Goal: Task Accomplishment & Management: Complete application form

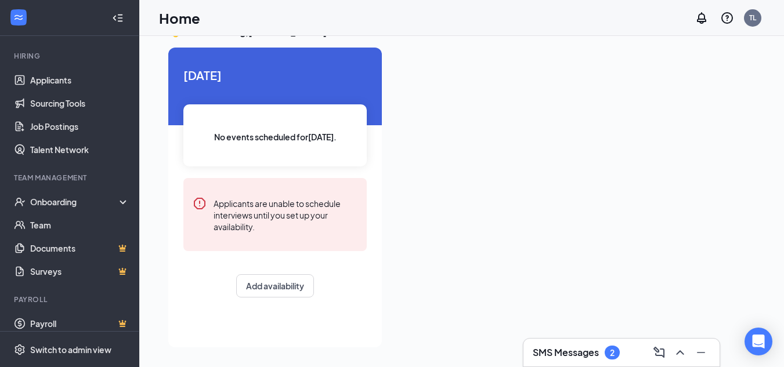
scroll to position [99, 0]
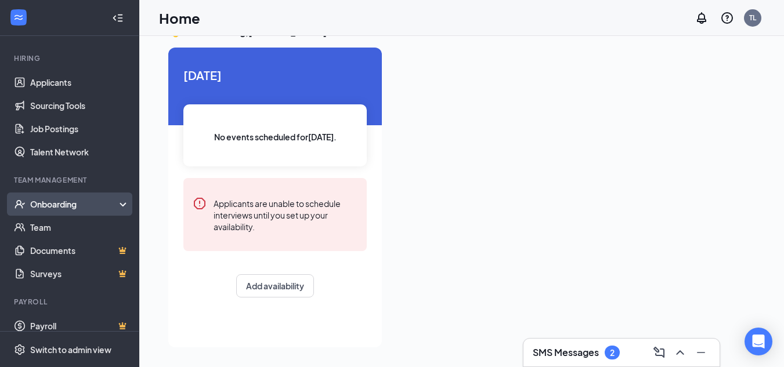
click at [121, 205] on icon at bounding box center [125, 205] width 9 height 0
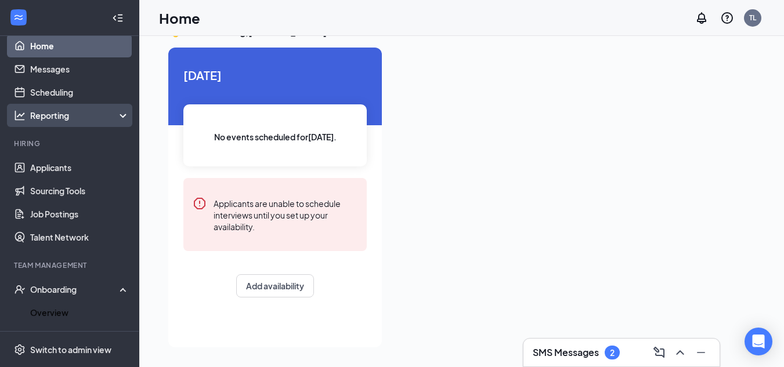
scroll to position [0, 0]
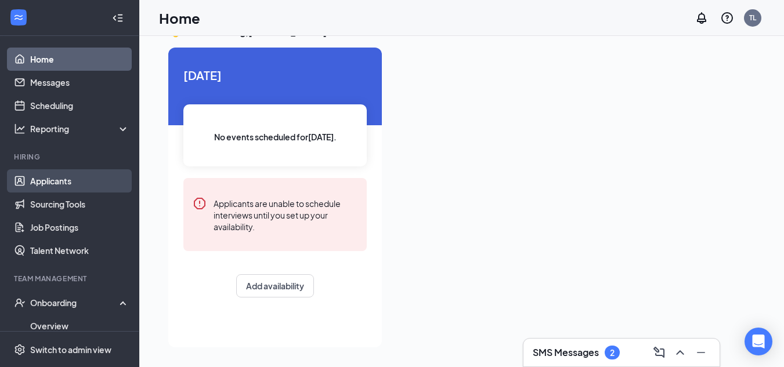
click at [78, 181] on link "Applicants" at bounding box center [79, 180] width 99 height 23
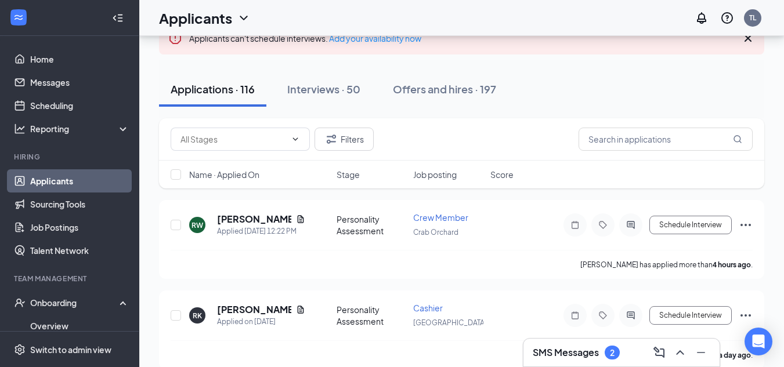
scroll to position [148, 0]
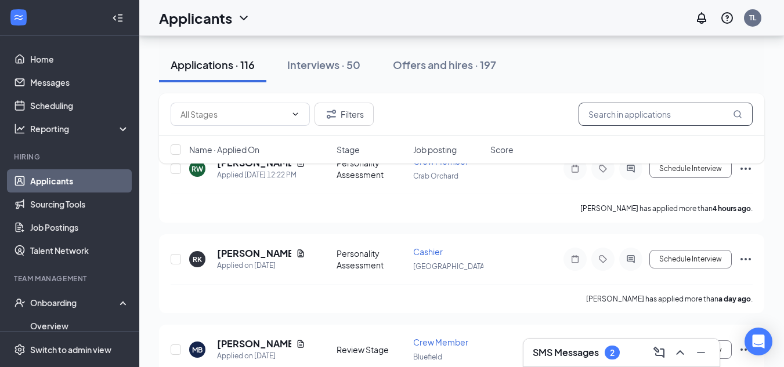
click at [691, 115] on input "text" at bounding box center [665, 114] width 174 height 23
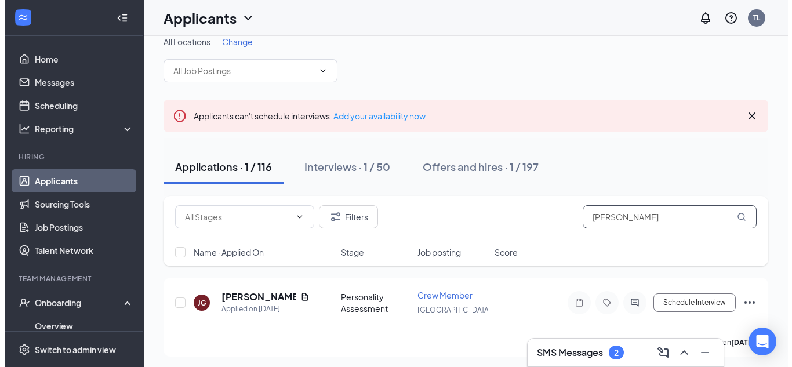
scroll to position [17, 0]
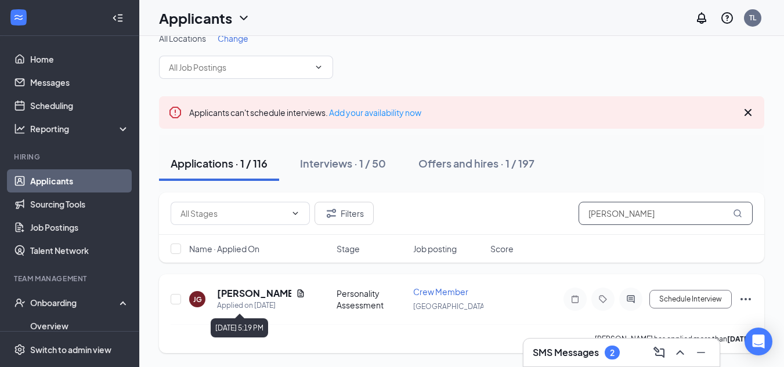
type input "[PERSON_NAME]"
click at [262, 300] on div "Applied on [DATE]" at bounding box center [261, 306] width 88 height 12
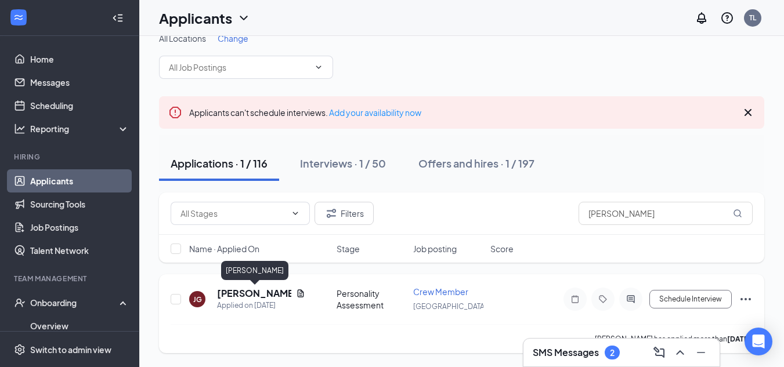
click at [263, 294] on h5 "[PERSON_NAME]" at bounding box center [254, 293] width 74 height 13
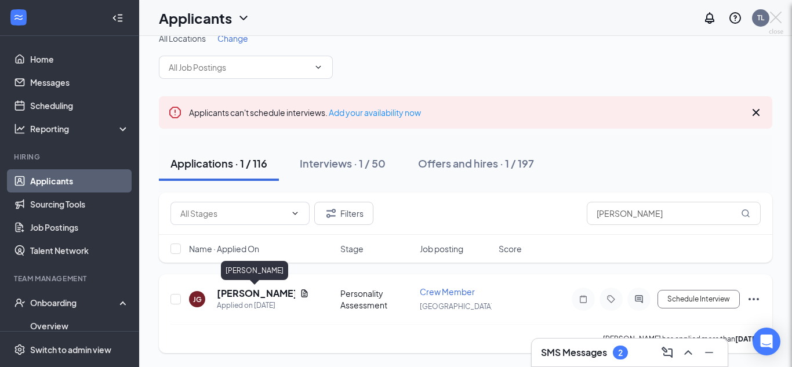
click at [263, 294] on body "Home Messages Scheduling Reporting Hiring Applicants Sourcing Tools Job Posting…" at bounding box center [396, 166] width 792 height 367
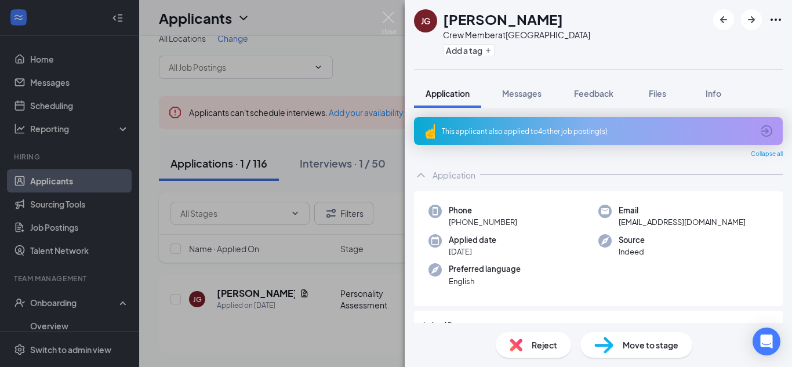
click at [360, 338] on div "[PERSON_NAME] [PERSON_NAME] Crew Member at [GEOGRAPHIC_DATA] Add a tag Applicat…" at bounding box center [396, 183] width 792 height 367
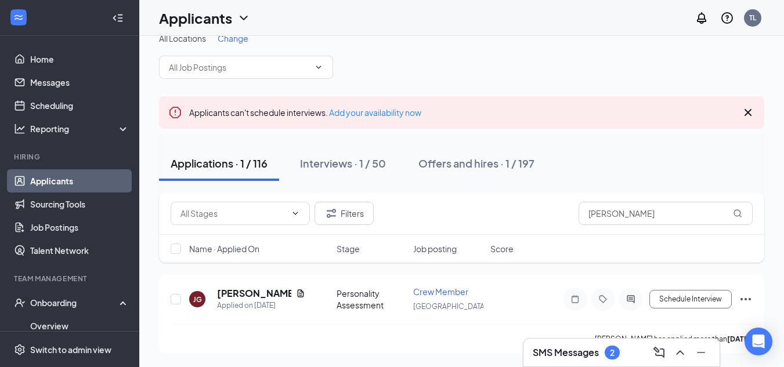
click at [601, 352] on div "SMS Messages 2" at bounding box center [575, 353] width 87 height 14
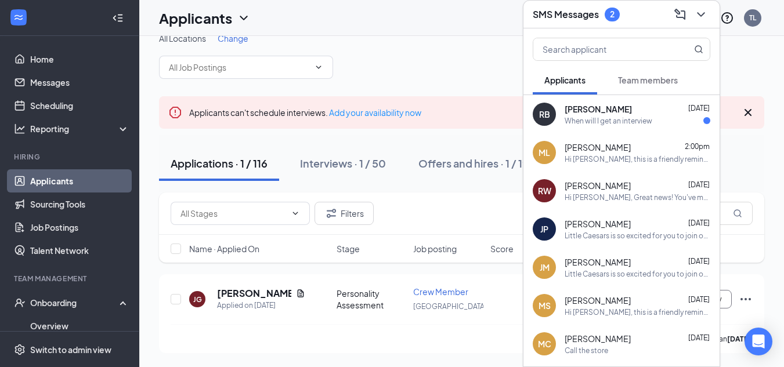
click at [744, 57] on div "All Locations Change" at bounding box center [461, 55] width 605 height 46
drag, startPoint x: 413, startPoint y: 93, endPoint x: 413, endPoint y: 106, distance: 13.3
click at [413, 96] on div "All Locations Change Applicants can't schedule interviews. Add your availabilit…" at bounding box center [461, 192] width 605 height 321
drag, startPoint x: 410, startPoint y: 333, endPoint x: 403, endPoint y: 331, distance: 7.7
click at [408, 332] on div "[PERSON_NAME] has applied more than [DATE] ." at bounding box center [462, 338] width 582 height 29
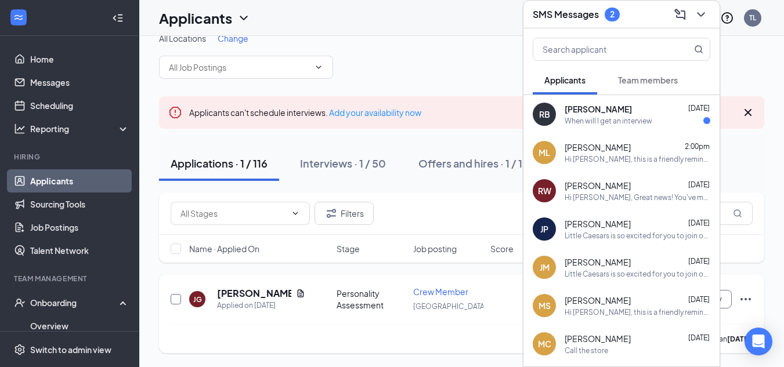
drag, startPoint x: 176, startPoint y: 299, endPoint x: 215, endPoint y: 293, distance: 39.3
click at [178, 299] on input "checkbox" at bounding box center [176, 299] width 10 height 10
checkbox input "true"
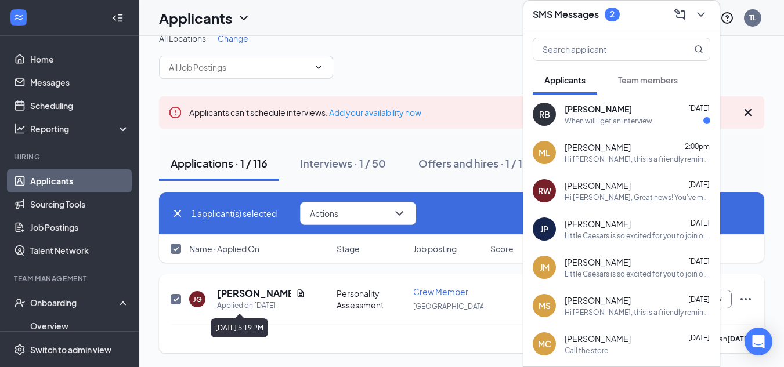
click at [259, 296] on h5 "[PERSON_NAME]" at bounding box center [254, 293] width 74 height 13
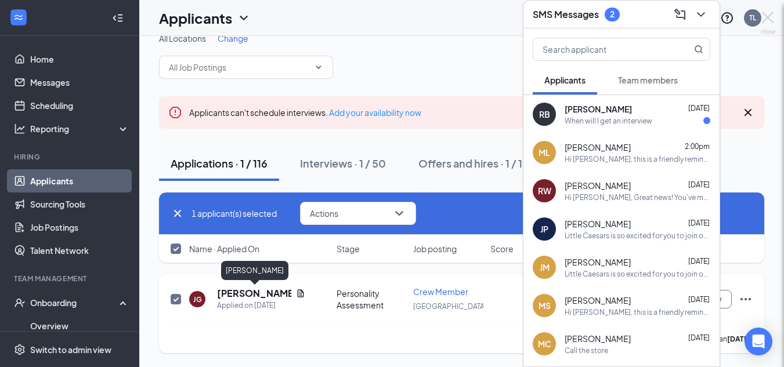
checkbox input "false"
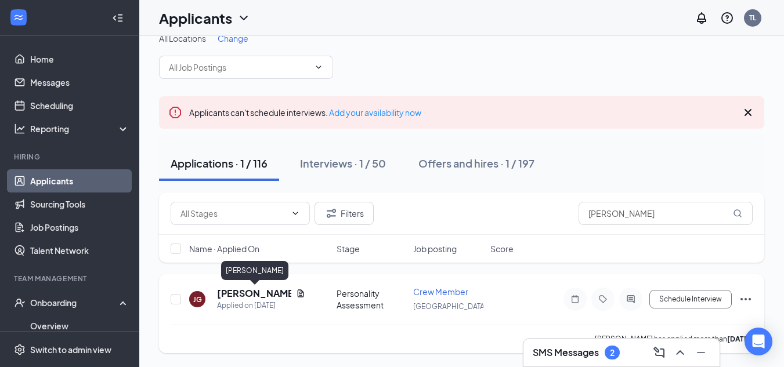
checkbox input "false"
click at [475, 162] on div "Offers and hires · 1 / 197" at bounding box center [476, 163] width 116 height 15
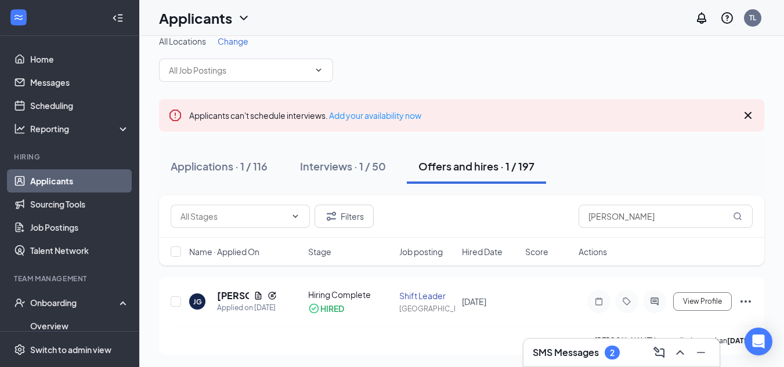
scroll to position [27, 0]
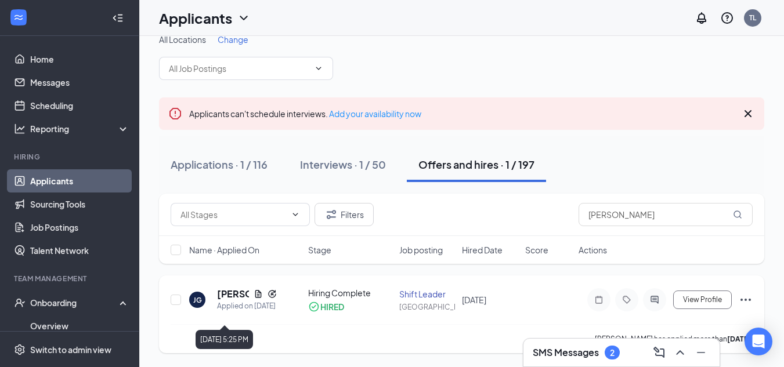
click at [245, 300] on div "Applied on [DATE]" at bounding box center [247, 306] width 60 height 12
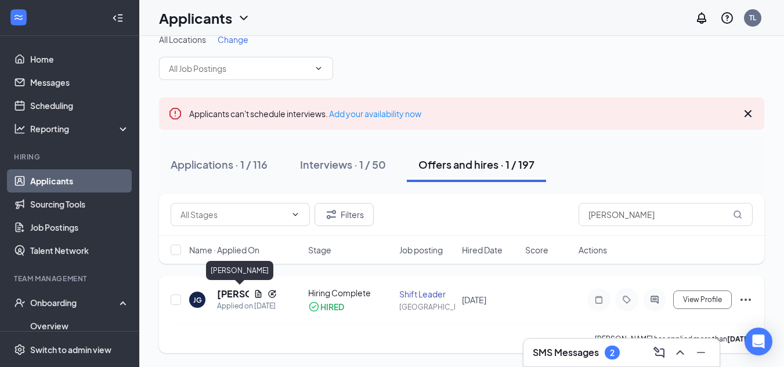
click at [226, 288] on h5 "[PERSON_NAME]" at bounding box center [233, 294] width 32 height 13
click at [226, 287] on body "Home Messages Scheduling Reporting Hiring Applicants Sourcing Tools Job Posting…" at bounding box center [392, 167] width 784 height 367
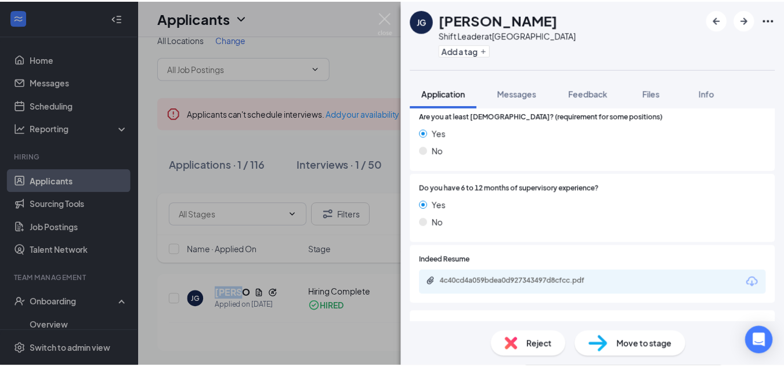
scroll to position [348, 0]
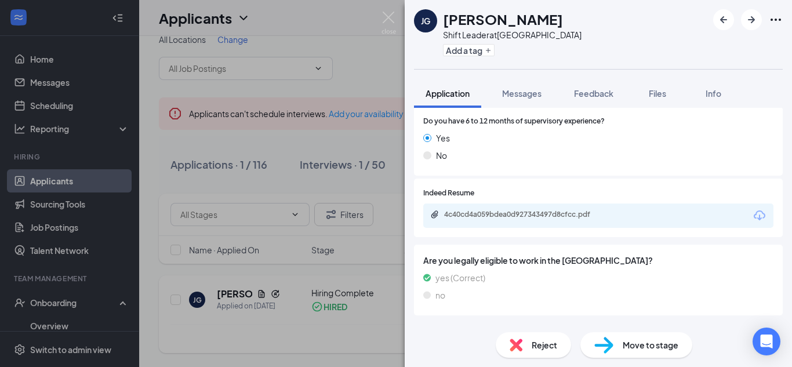
drag, startPoint x: 344, startPoint y: 354, endPoint x: 442, endPoint y: 288, distance: 118.2
click at [343, 353] on div "[PERSON_NAME] [PERSON_NAME] Shift Leader at [GEOGRAPHIC_DATA] Add a tag Applica…" at bounding box center [396, 183] width 792 height 367
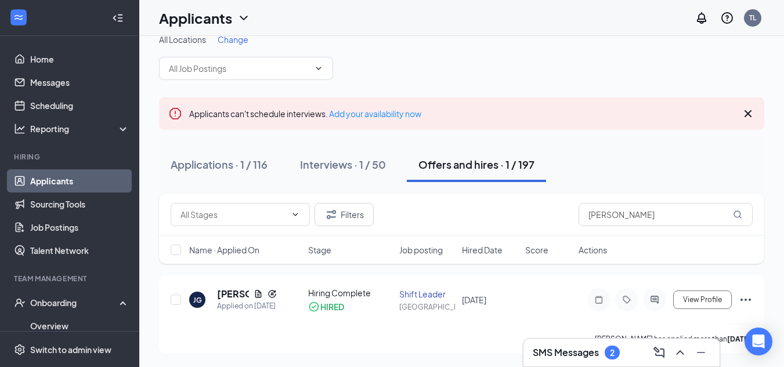
scroll to position [27, 0]
click at [695, 301] on button "View Profile" at bounding box center [702, 300] width 59 height 19
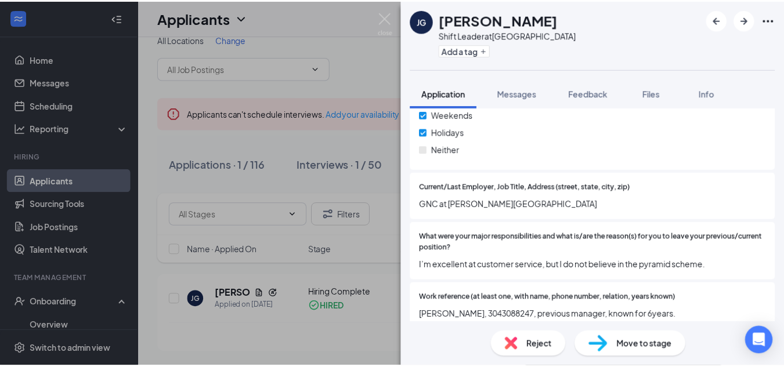
scroll to position [696, 0]
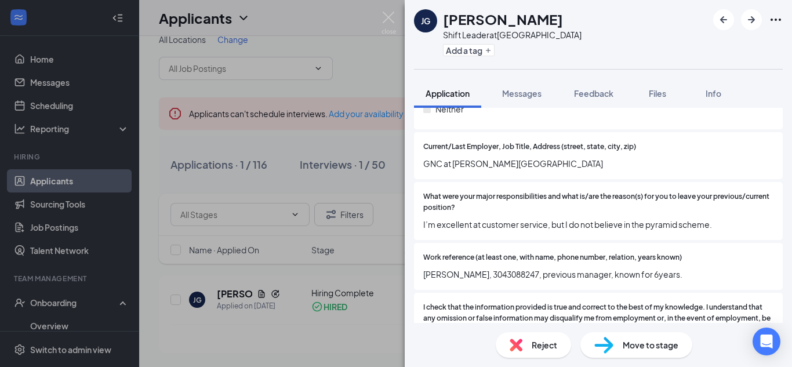
click at [608, 346] on img at bounding box center [604, 345] width 19 height 17
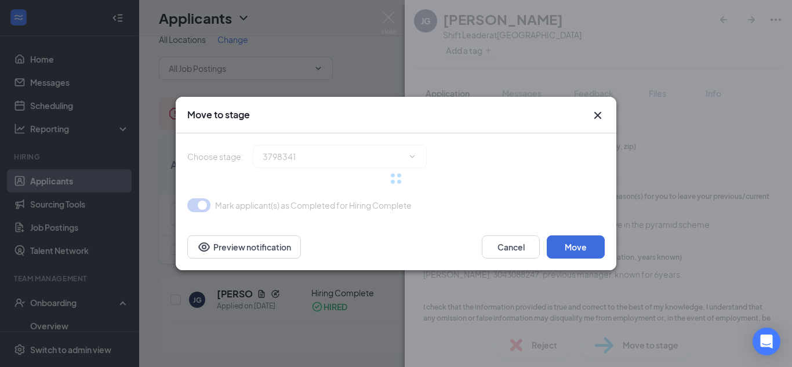
type input "Hiring Complete (current stage)"
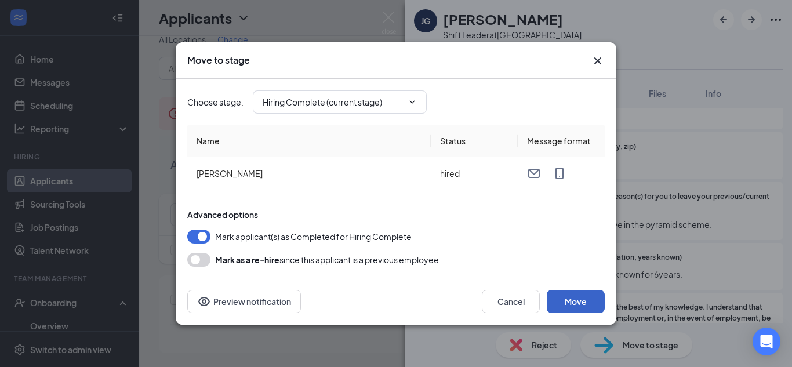
click at [574, 301] on button "Move" at bounding box center [576, 301] width 58 height 23
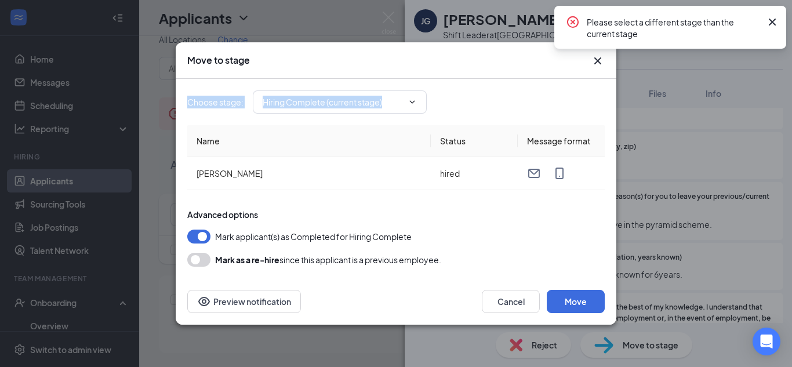
drag, startPoint x: 729, startPoint y: 96, endPoint x: 713, endPoint y: 151, distance: 57.8
click at [727, 102] on div "Move to stage Choose stage : Hiring Complete (current stage) Name Status Messag…" at bounding box center [396, 183] width 792 height 367
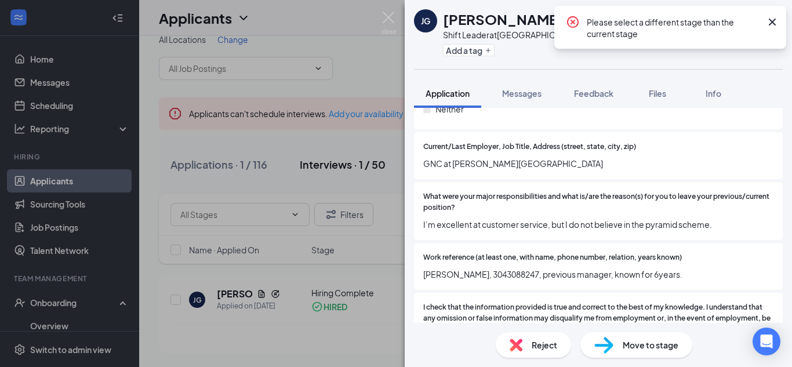
drag, startPoint x: 386, startPoint y: 122, endPoint x: 386, endPoint y: 150, distance: 27.8
click at [385, 126] on div "[PERSON_NAME] [PERSON_NAME] Shift Leader at [GEOGRAPHIC_DATA] Add a tag Applica…" at bounding box center [396, 183] width 792 height 367
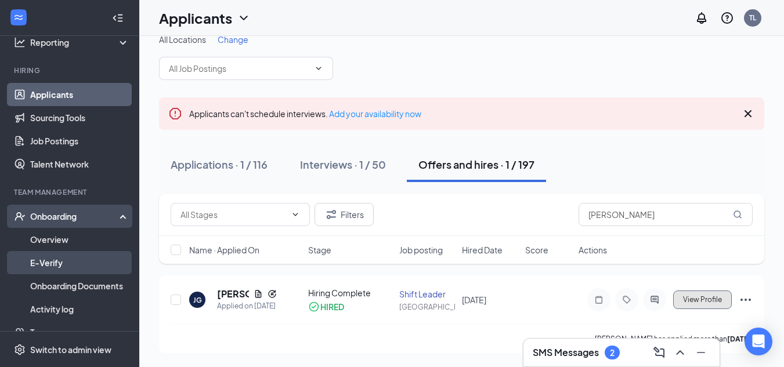
scroll to position [202, 0]
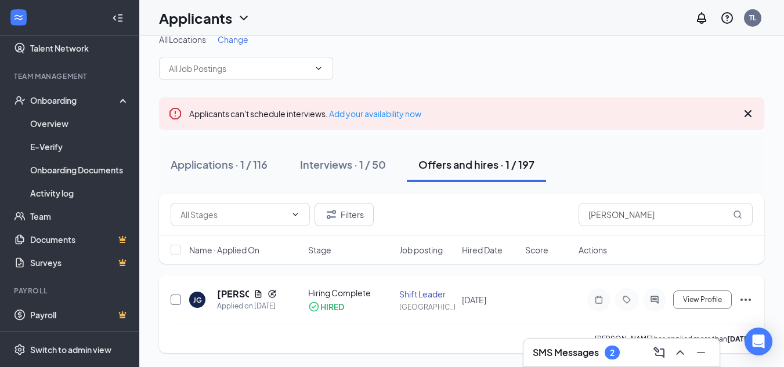
click at [175, 296] on input "checkbox" at bounding box center [176, 300] width 10 height 10
checkbox input "true"
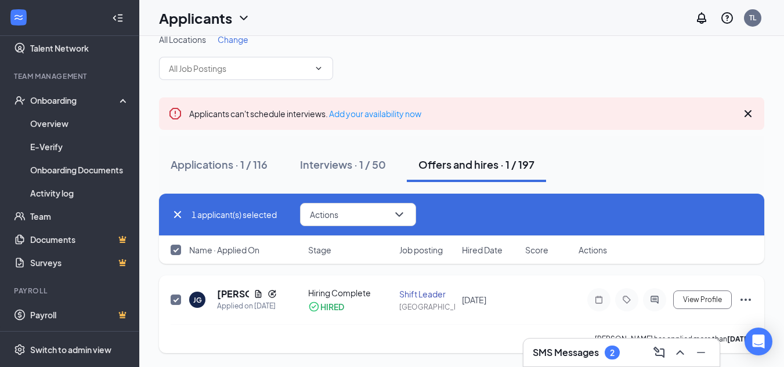
click at [457, 340] on div "[PERSON_NAME] has applied more than [DATE] ." at bounding box center [462, 338] width 582 height 29
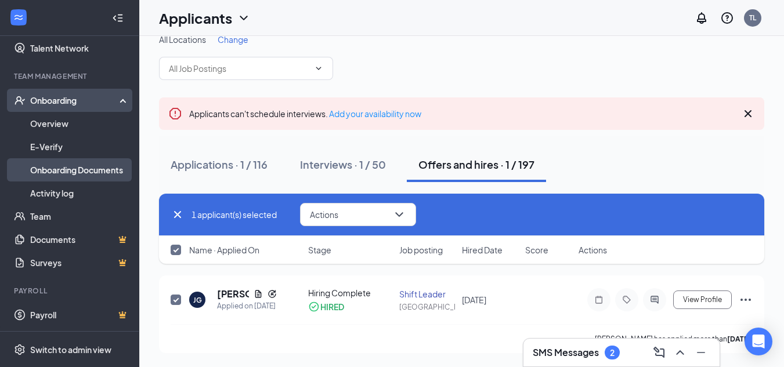
click at [70, 168] on link "Onboarding Documents" at bounding box center [79, 169] width 99 height 23
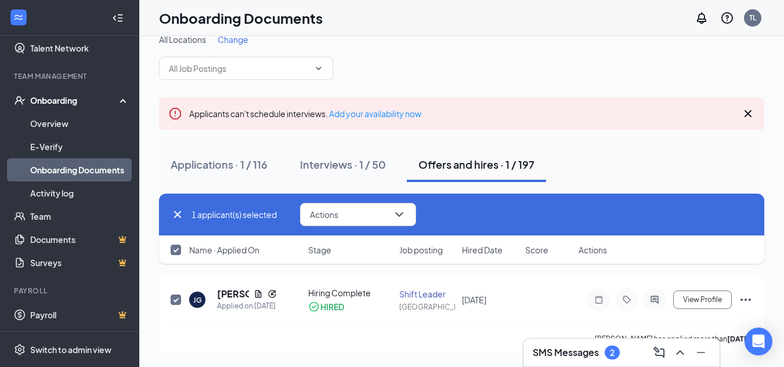
click at [70, 168] on link "Onboarding Documents" at bounding box center [79, 169] width 99 height 23
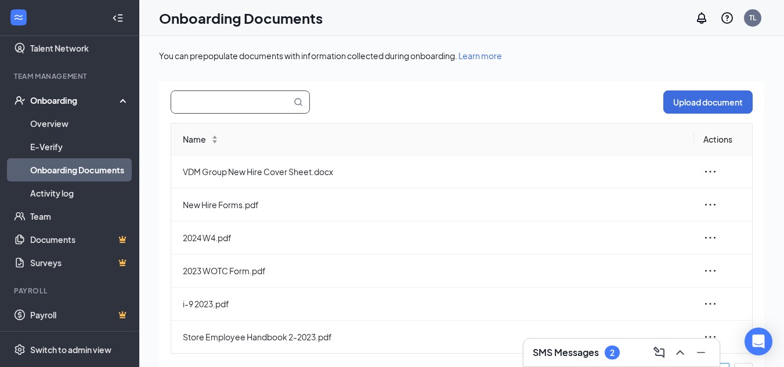
click at [241, 100] on input "text" at bounding box center [224, 102] width 106 height 22
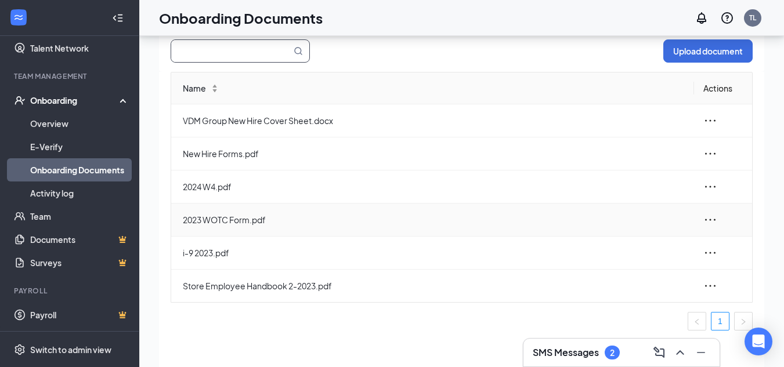
scroll to position [52, 0]
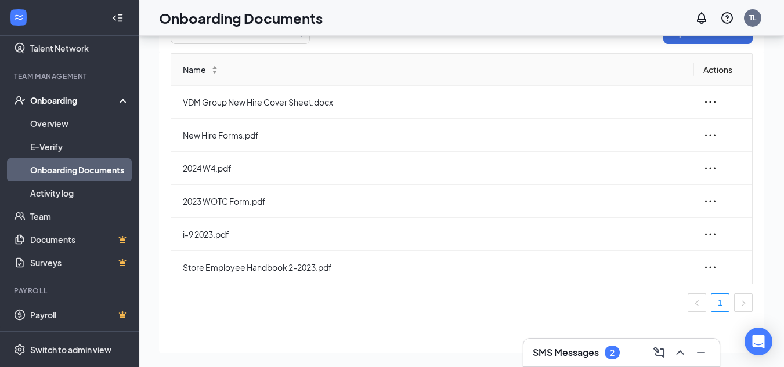
click at [113, 100] on div "Onboarding" at bounding box center [69, 100] width 139 height 23
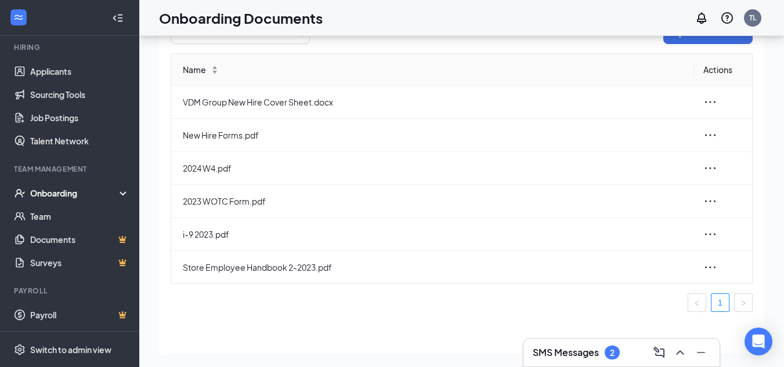
scroll to position [110, 0]
click at [59, 191] on div "Onboarding" at bounding box center [74, 193] width 89 height 12
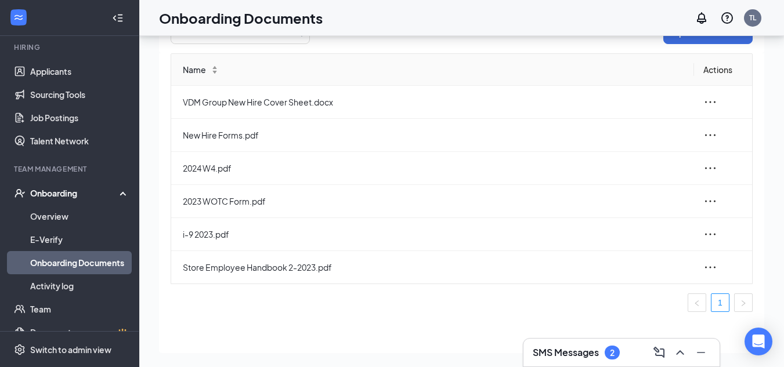
scroll to position [202, 0]
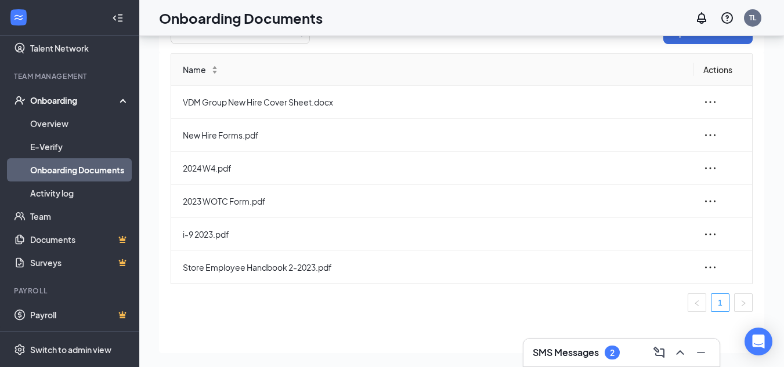
click at [86, 99] on div "Onboarding" at bounding box center [74, 101] width 89 height 12
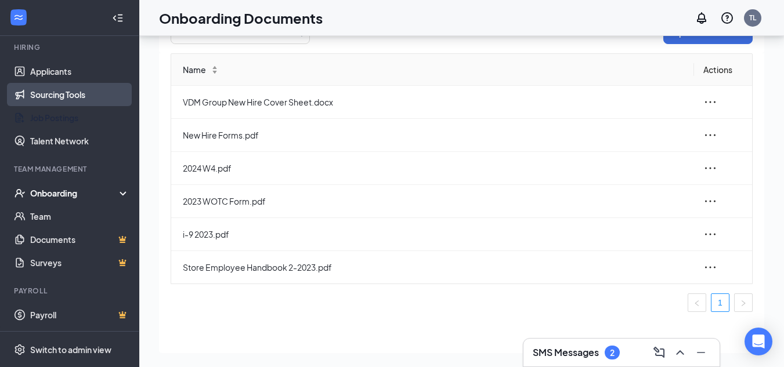
click at [86, 99] on ul "Home Messages Scheduling Reporting Hiring Applicants Sourcing Tools Job Posting…" at bounding box center [69, 128] width 139 height 405
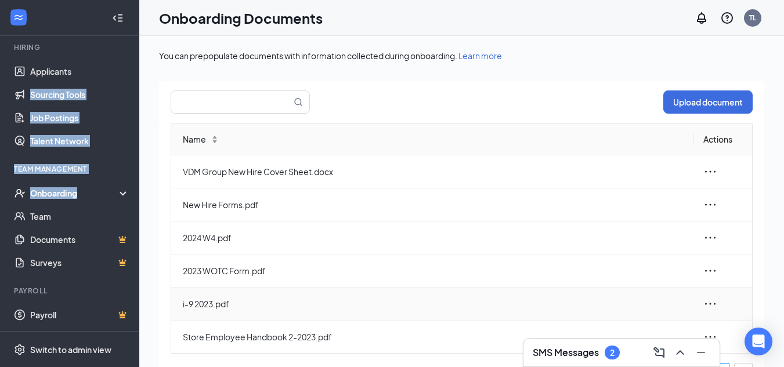
scroll to position [0, 0]
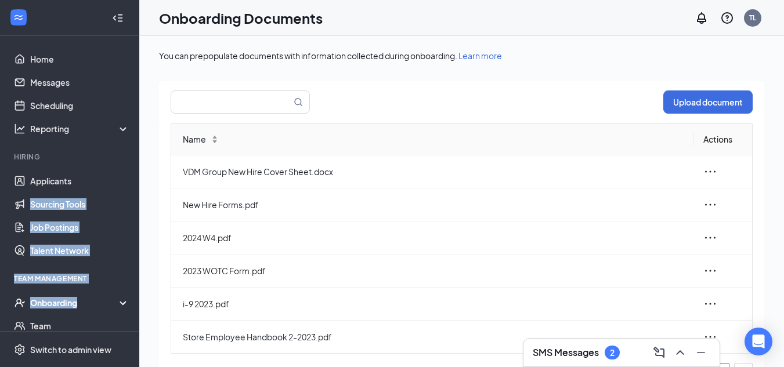
click at [72, 304] on div "Onboarding" at bounding box center [74, 303] width 89 height 12
click at [114, 301] on div "Onboarding" at bounding box center [69, 302] width 139 height 23
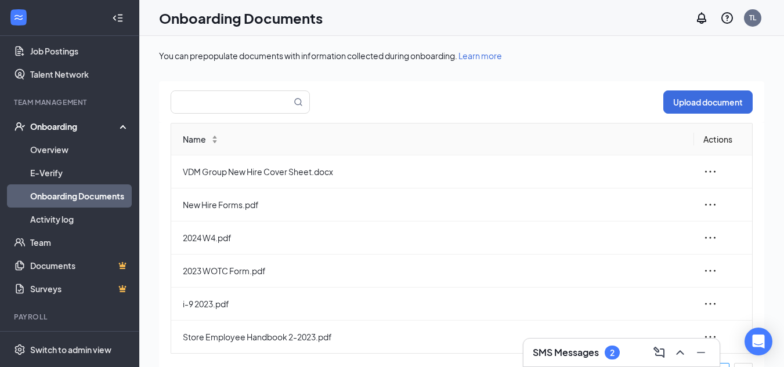
scroll to position [202, 0]
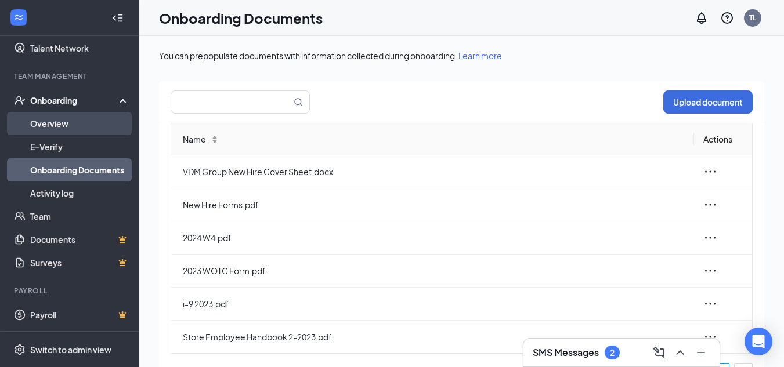
click at [79, 122] on link "Overview" at bounding box center [79, 123] width 99 height 23
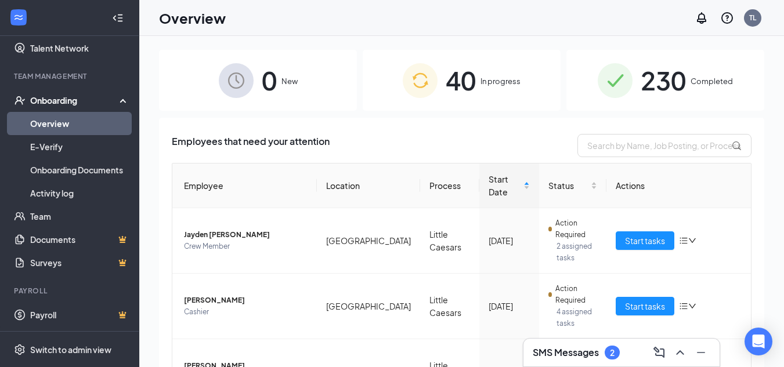
click at [121, 99] on icon at bounding box center [125, 99] width 9 height 0
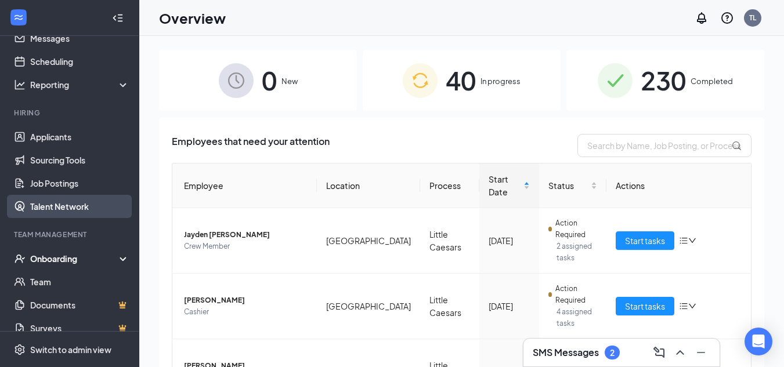
scroll to position [110, 0]
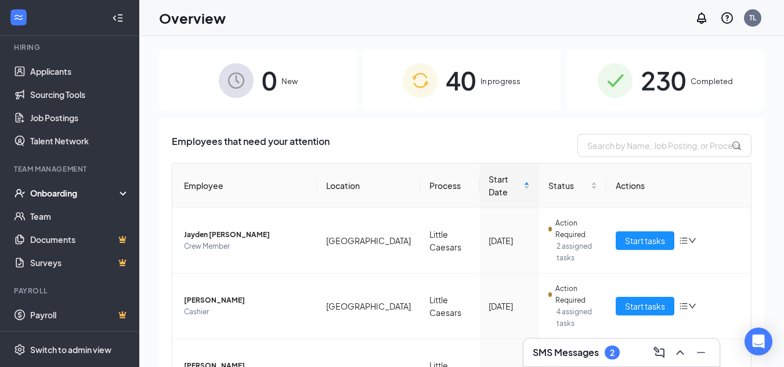
click at [121, 194] on icon at bounding box center [125, 194] width 9 height 0
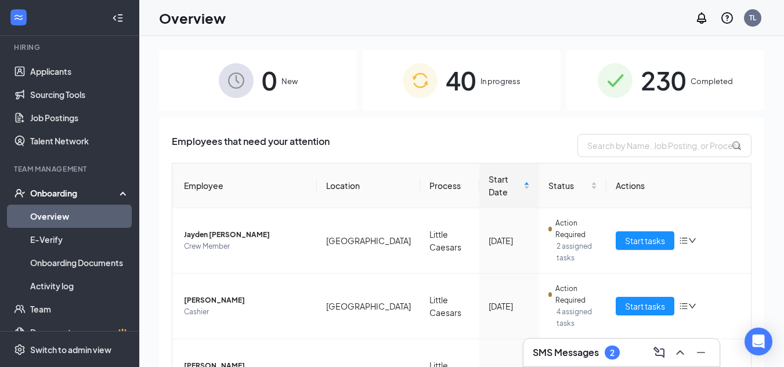
click at [100, 219] on link "Overview" at bounding box center [79, 216] width 99 height 23
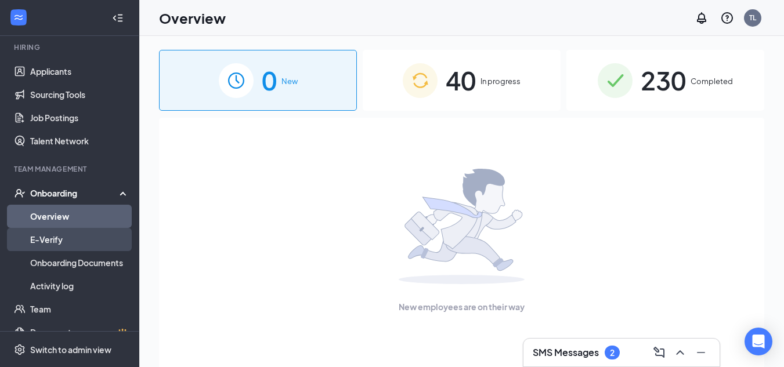
click at [51, 243] on link "E-Verify" at bounding box center [79, 239] width 99 height 23
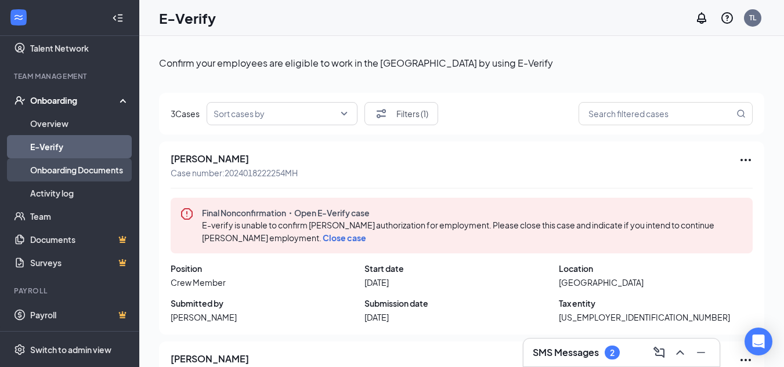
click at [99, 169] on link "Onboarding Documents" at bounding box center [79, 169] width 99 height 23
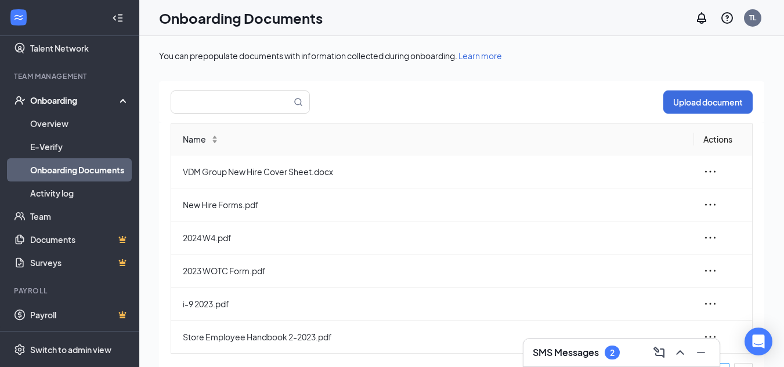
click at [108, 99] on div "Onboarding" at bounding box center [74, 101] width 89 height 12
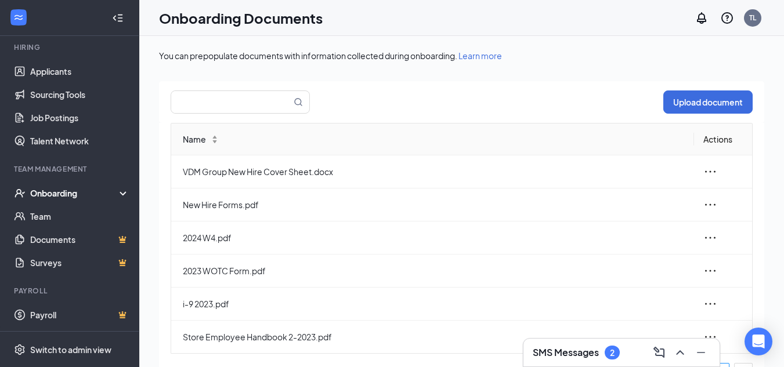
click at [66, 191] on div "Onboarding" at bounding box center [74, 193] width 89 height 12
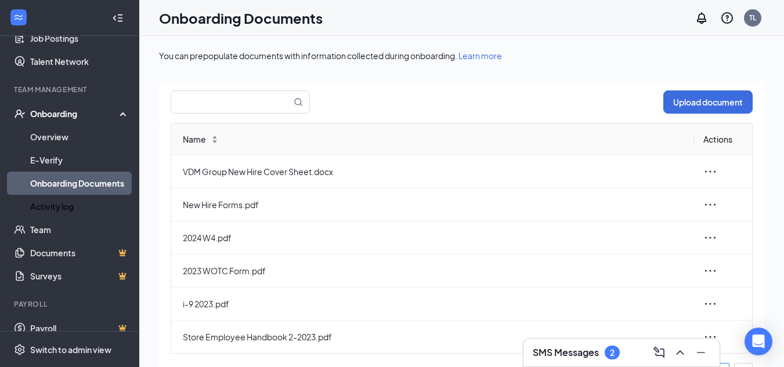
scroll to position [202, 0]
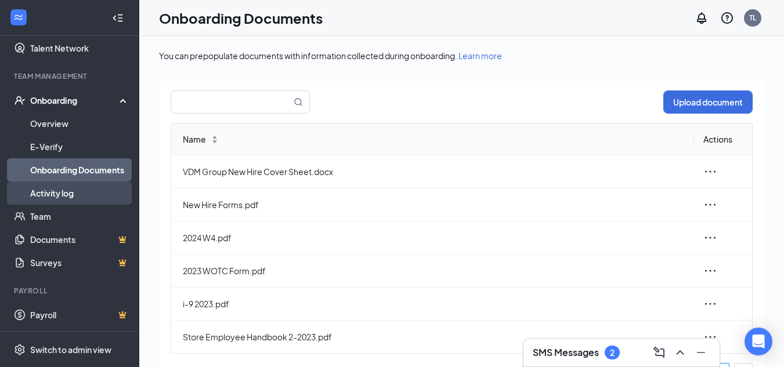
click at [56, 192] on link "Activity log" at bounding box center [79, 193] width 99 height 23
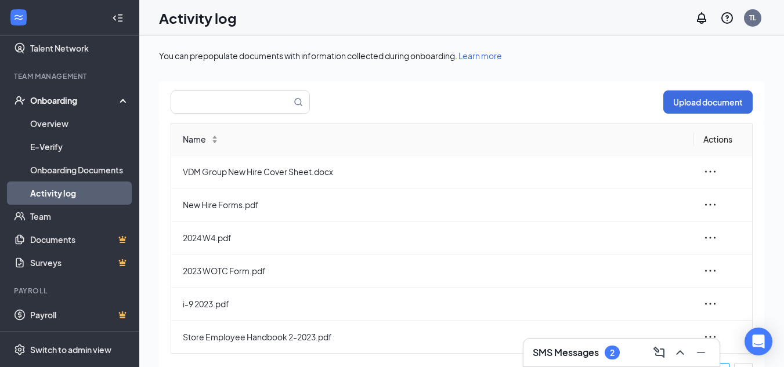
click at [56, 192] on link "Activity log" at bounding box center [79, 193] width 99 height 23
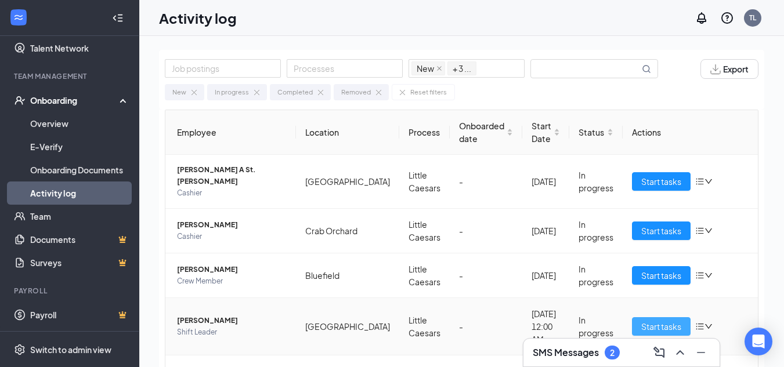
click at [641, 320] on span "Start tasks" at bounding box center [661, 326] width 40 height 13
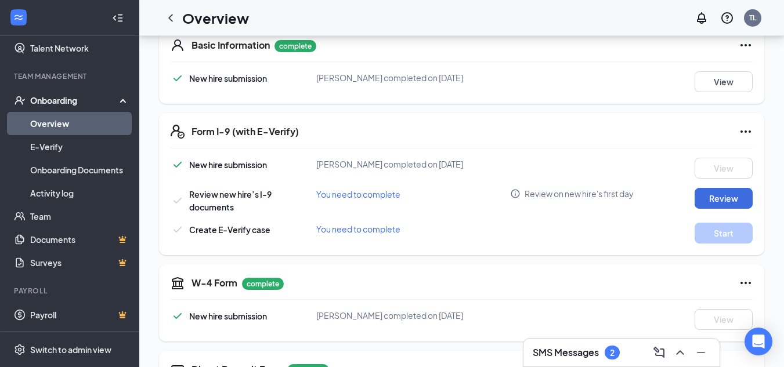
scroll to position [191, 0]
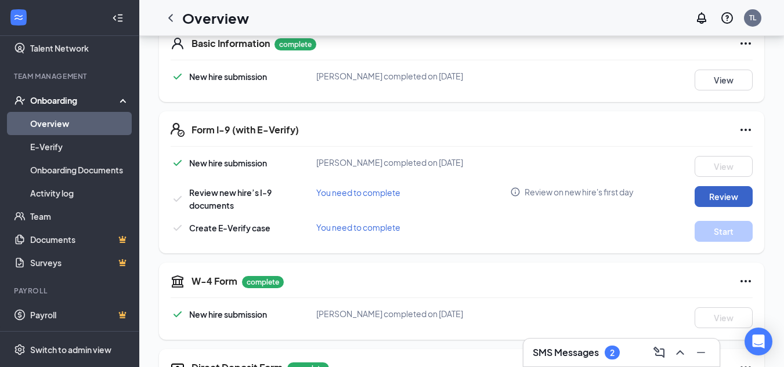
click at [715, 189] on button "Review" at bounding box center [723, 196] width 58 height 21
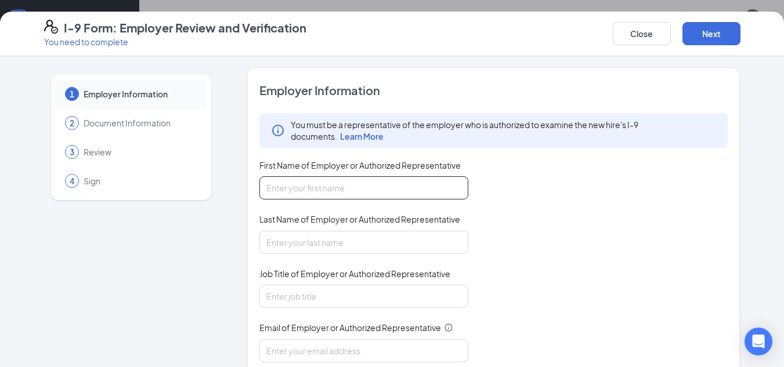
click at [445, 197] on input "First Name of Employer or Authorized Representative" at bounding box center [363, 187] width 209 height 23
type input "[DEMOGRAPHIC_DATA]"
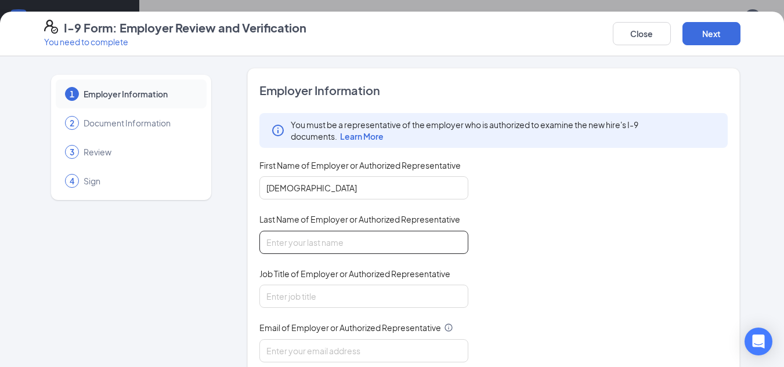
click at [396, 245] on input "Last Name of Employer or Authorized Representative" at bounding box center [363, 242] width 209 height 23
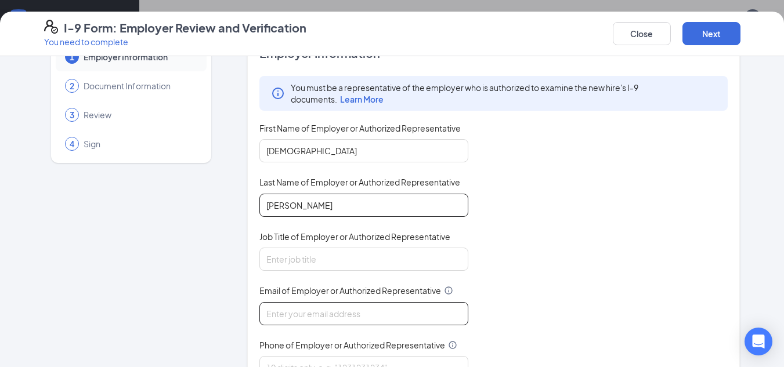
scroll to position [58, 0]
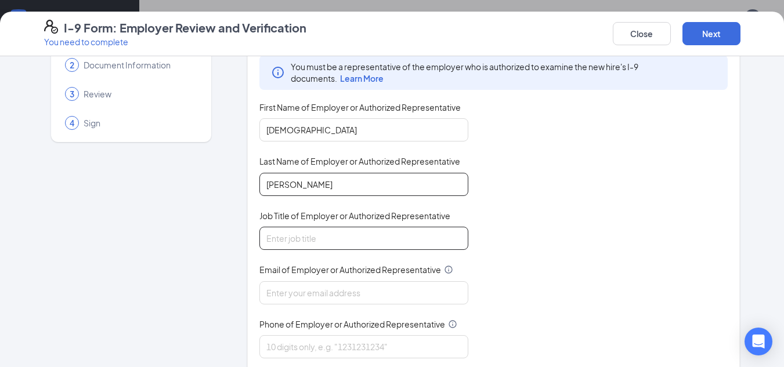
type input "[PERSON_NAME]"
click at [358, 238] on input "Job Title of Employer or Authorized Representative" at bounding box center [363, 238] width 209 height 23
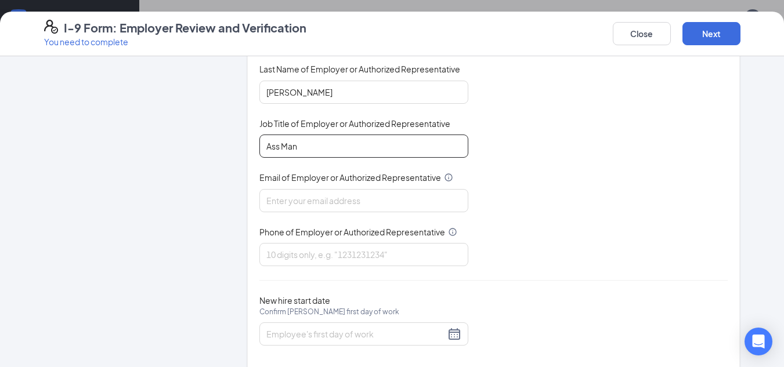
scroll to position [169, 0]
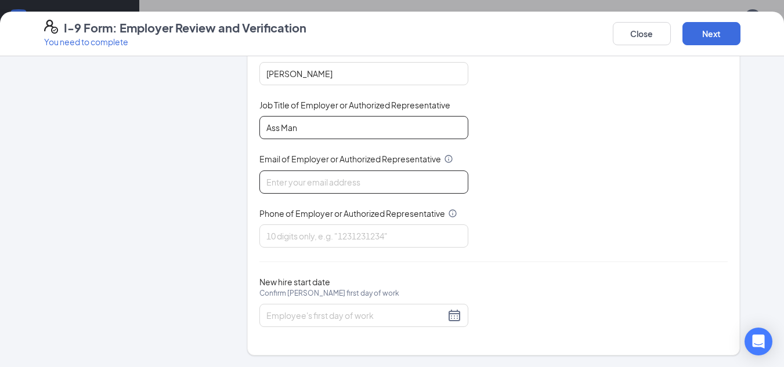
type input "Ass Man"
click at [337, 181] on input "Email of Employer or Authorized Representative" at bounding box center [363, 182] width 209 height 23
type input "[EMAIL_ADDRESS][DOMAIN_NAME]"
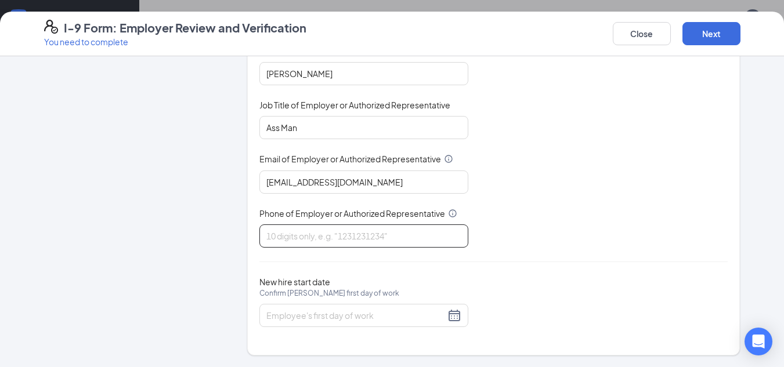
click at [381, 236] on input "Phone of Employer or Authorized Representative" at bounding box center [363, 235] width 209 height 23
type input "3044876333"
click at [448, 316] on div at bounding box center [363, 316] width 195 height 14
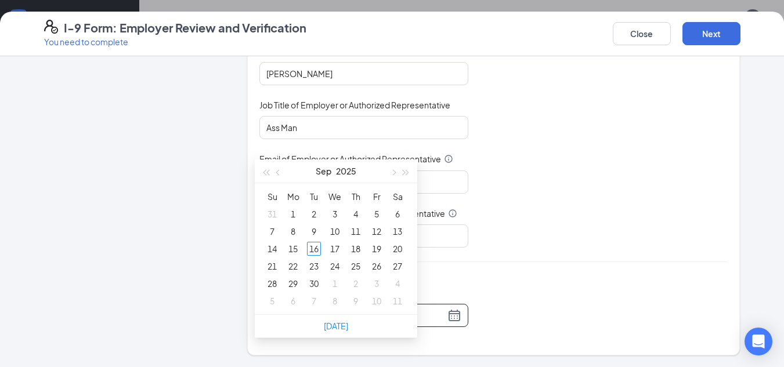
scroll to position [655, 0]
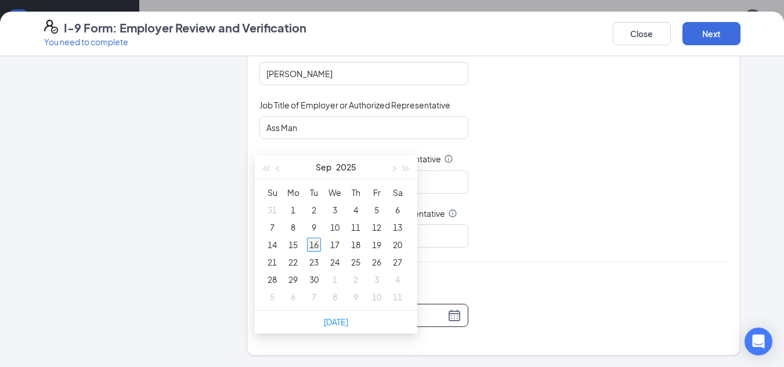
type input "[DATE]"
click at [316, 245] on div "16" at bounding box center [314, 245] width 14 height 14
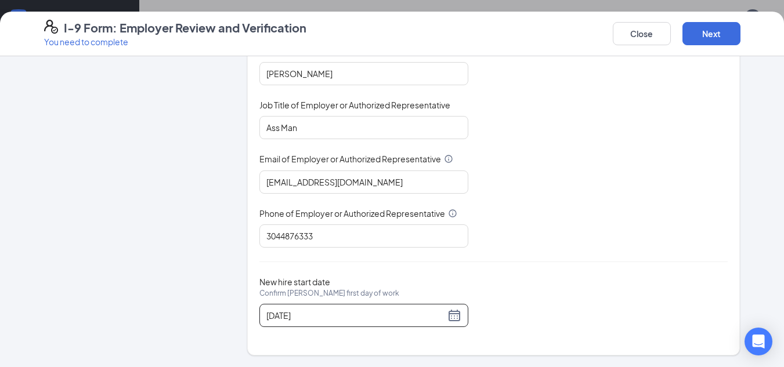
scroll to position [712, 0]
click at [703, 41] on button "Next" at bounding box center [711, 33] width 58 height 23
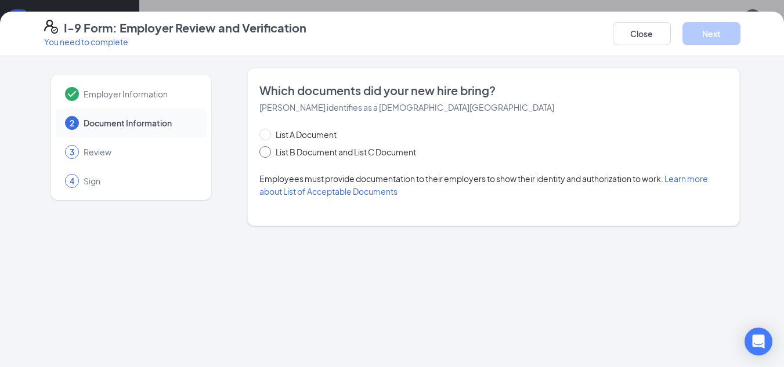
click at [263, 154] on input "List B Document and List C Document" at bounding box center [263, 150] width 8 height 8
radio input "true"
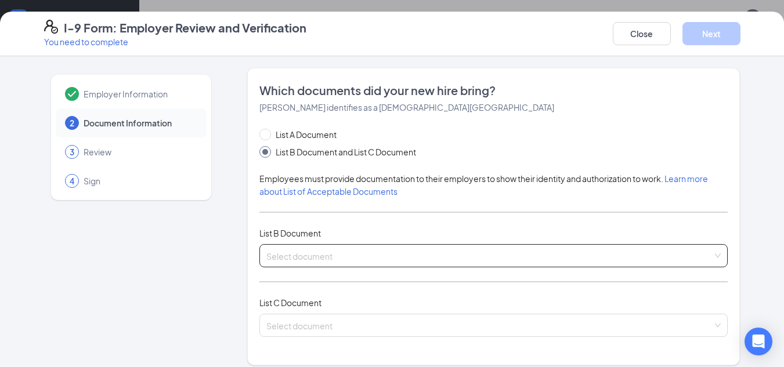
click at [350, 251] on input "search" at bounding box center [489, 253] width 447 height 17
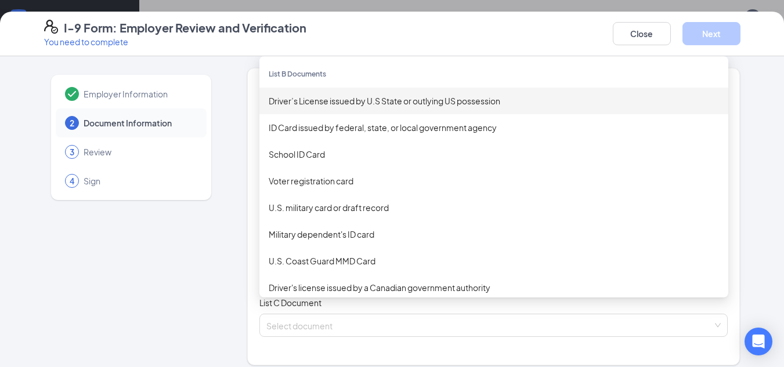
click at [358, 102] on div "Driver’s License issued by U.S State or outlying US possession" at bounding box center [494, 101] width 450 height 13
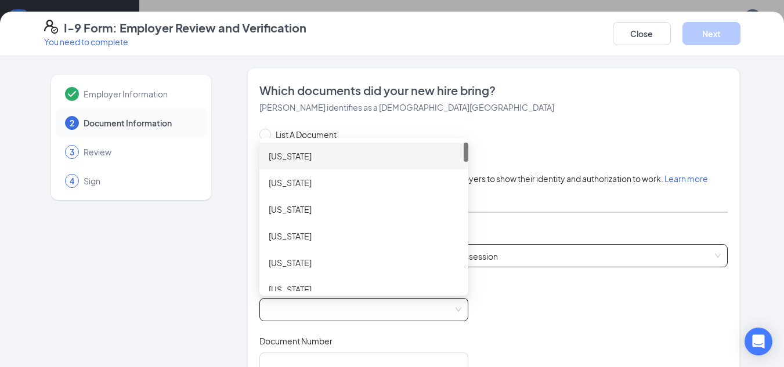
click at [332, 308] on span at bounding box center [363, 310] width 195 height 22
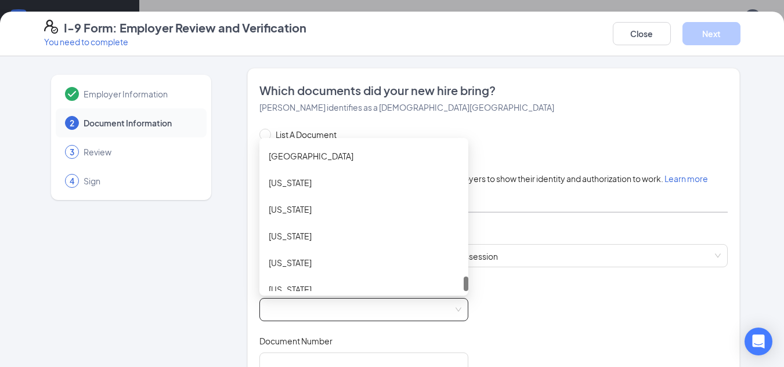
scroll to position [1346, 0]
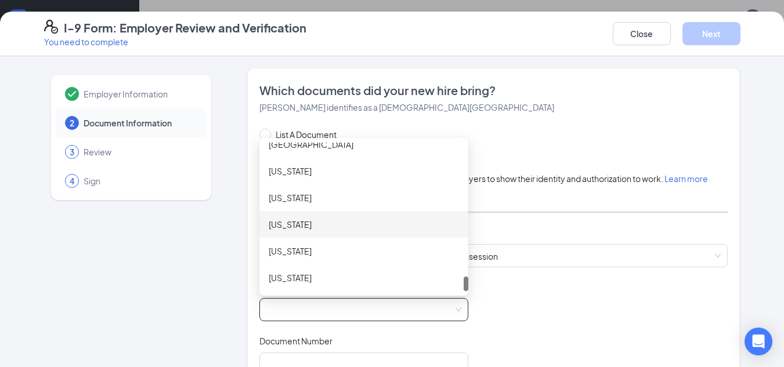
click at [336, 220] on div "[US_STATE]" at bounding box center [364, 224] width 190 height 13
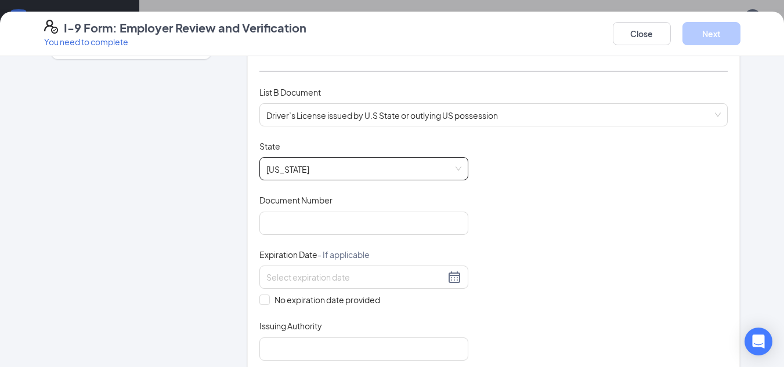
scroll to position [174, 0]
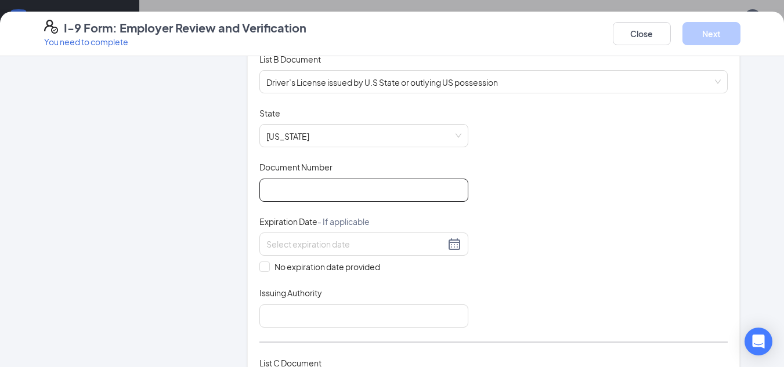
click at [352, 187] on input "Document Number" at bounding box center [363, 190] width 209 height 23
type input "f898997"
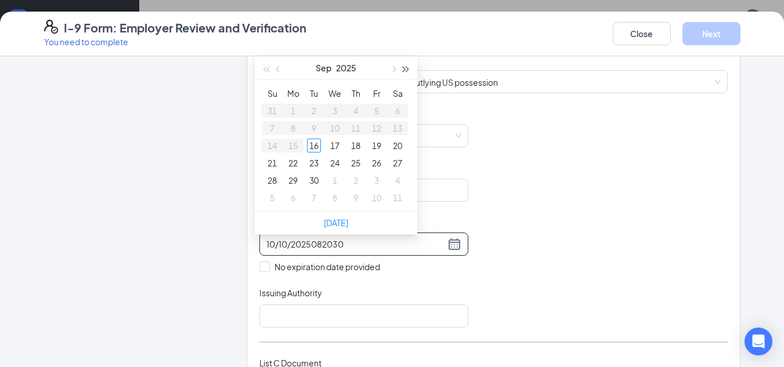
click at [403, 68] on button "button" at bounding box center [406, 67] width 13 height 23
click at [404, 67] on button "button" at bounding box center [406, 67] width 13 height 23
click at [404, 67] on span "button" at bounding box center [406, 70] width 6 height 6
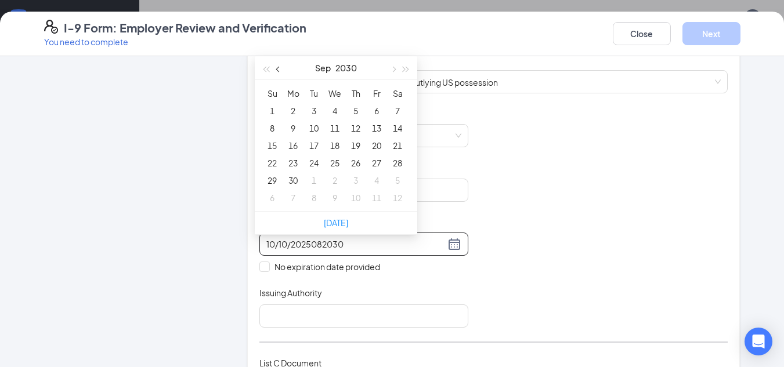
click at [277, 67] on span "button" at bounding box center [279, 70] width 6 height 6
click at [278, 67] on span "button" at bounding box center [279, 70] width 6 height 6
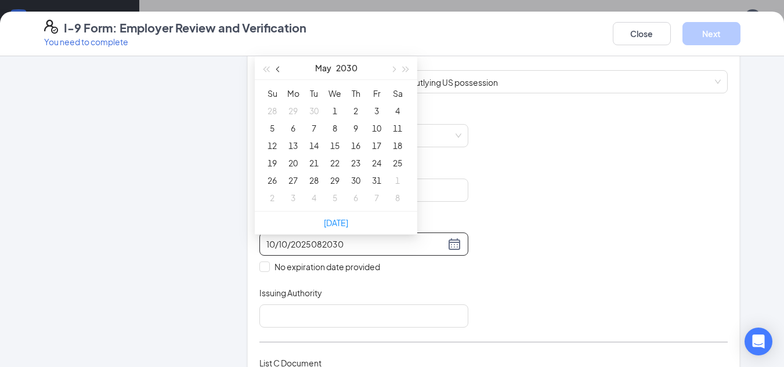
click at [278, 67] on span "button" at bounding box center [279, 70] width 6 height 6
click at [279, 67] on span "button" at bounding box center [279, 70] width 6 height 6
type input "10/10/2025082030"
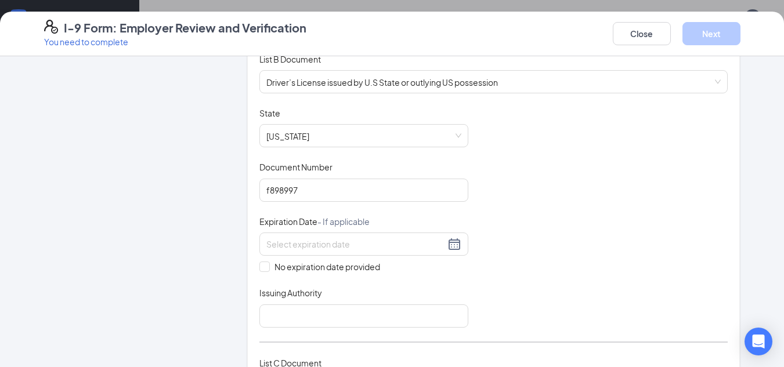
click at [509, 192] on div "Document Title Driver’s License issued by U.S State or outlying US possession S…" at bounding box center [493, 217] width 469 height 220
click at [451, 240] on div at bounding box center [363, 244] width 195 height 14
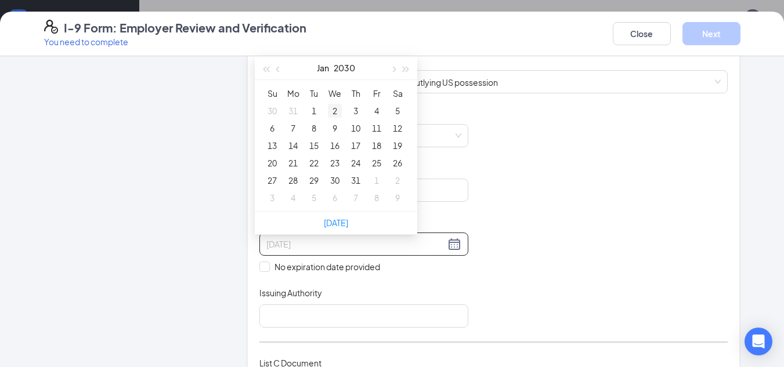
type input "[DATE]"
click at [394, 61] on button "button" at bounding box center [392, 67] width 13 height 23
type input "[DATE]"
click at [378, 124] on div "8" at bounding box center [376, 128] width 14 height 14
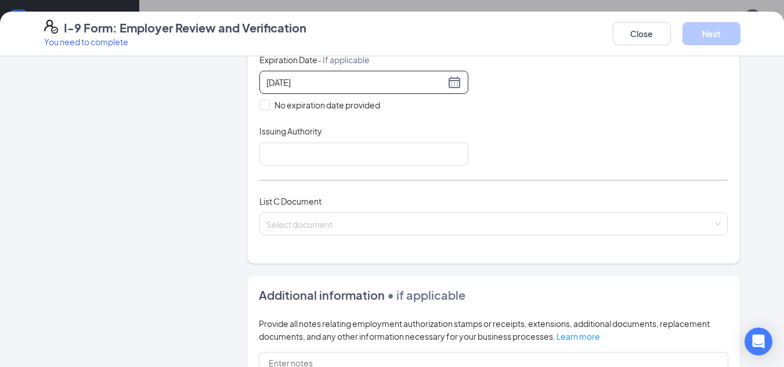
scroll to position [348, 0]
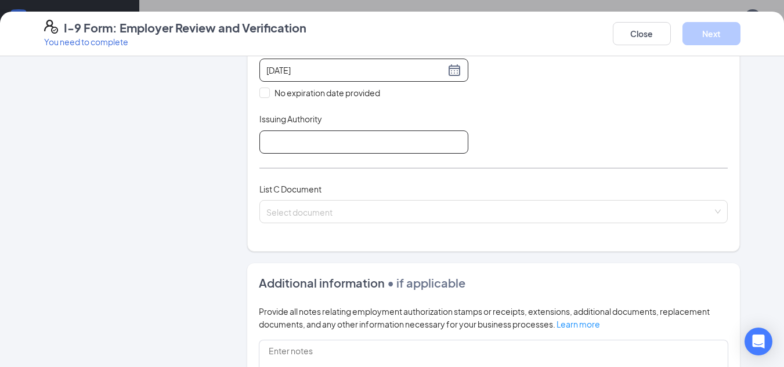
click at [291, 142] on input "Issuing Authority" at bounding box center [363, 142] width 209 height 23
type input "DMV"
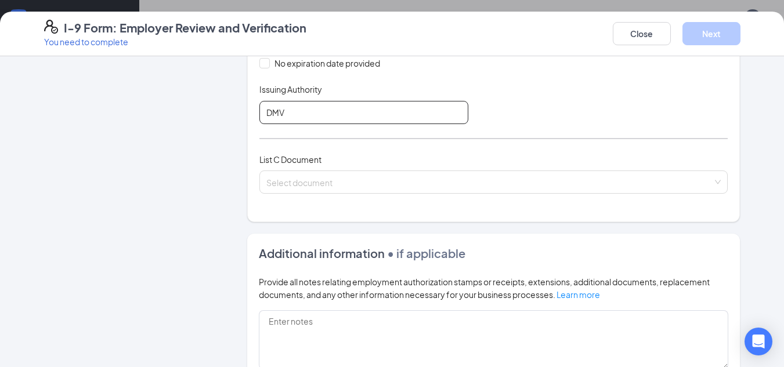
scroll to position [406, 0]
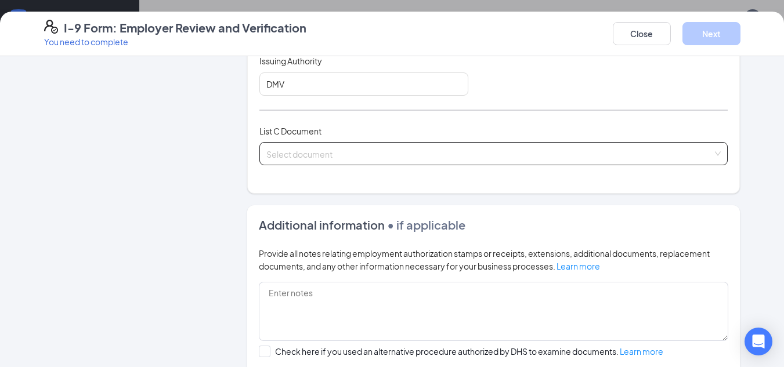
click at [310, 154] on input "search" at bounding box center [489, 151] width 447 height 17
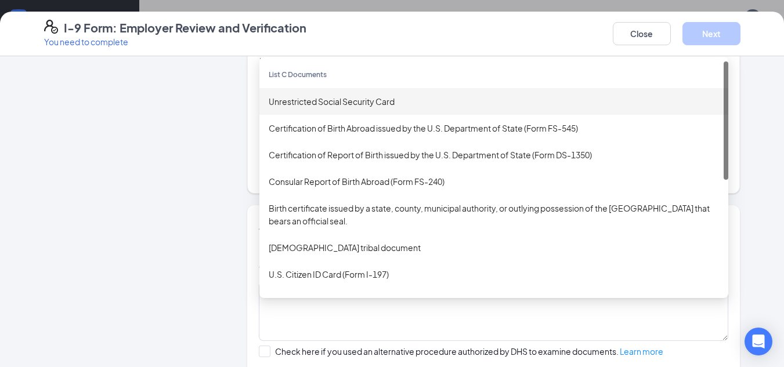
click at [375, 103] on div "Unrestricted Social Security Card" at bounding box center [494, 101] width 450 height 13
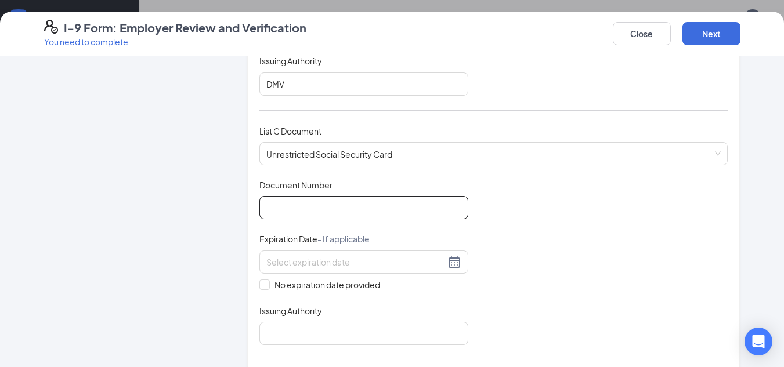
click at [375, 206] on input "Document Number" at bounding box center [363, 207] width 209 height 23
type input "234473513"
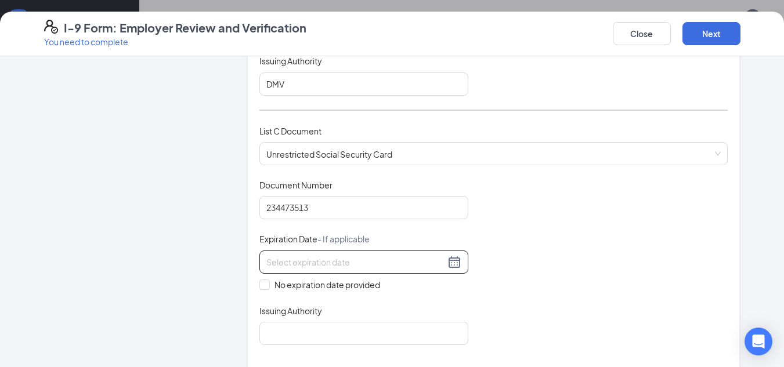
click at [446, 263] on div at bounding box center [363, 262] width 195 height 14
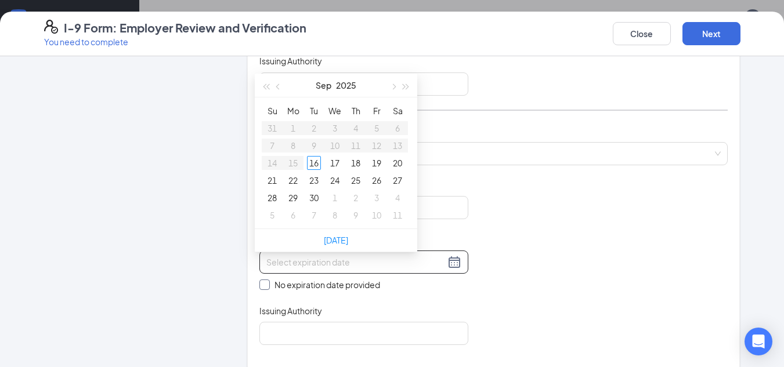
click at [262, 286] on input "No expiration date provided" at bounding box center [263, 284] width 8 height 8
checkbox input "true"
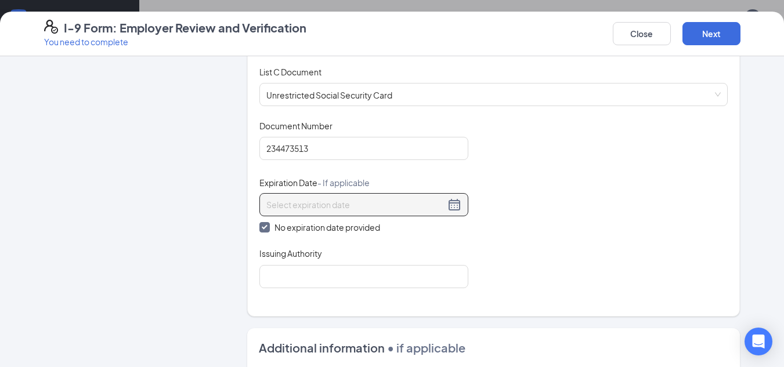
scroll to position [522, 0]
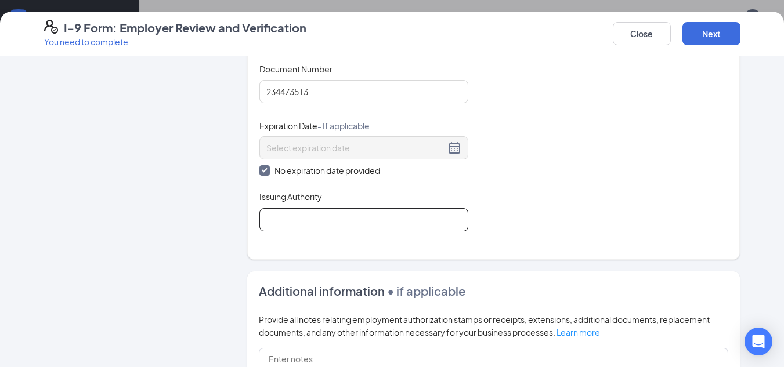
click at [337, 227] on input "Issuing Authority" at bounding box center [363, 219] width 209 height 23
type input "us gov"
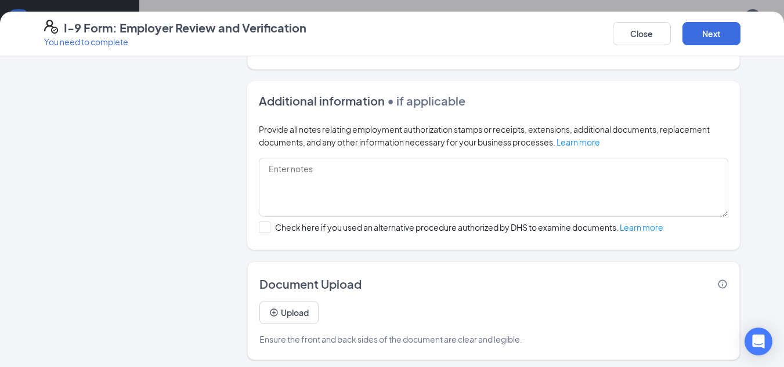
scroll to position [717, 0]
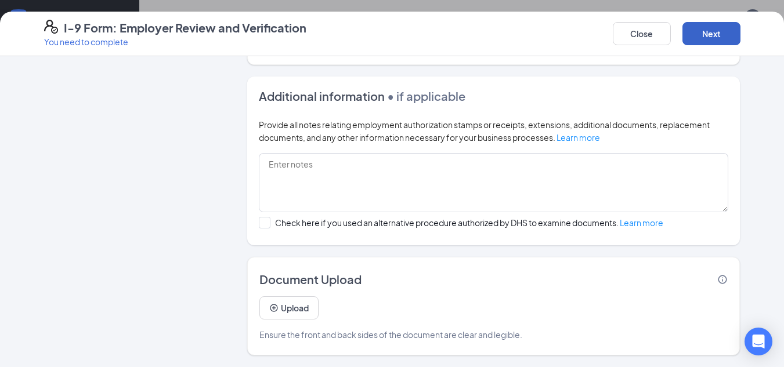
click at [708, 34] on button "Next" at bounding box center [711, 33] width 58 height 23
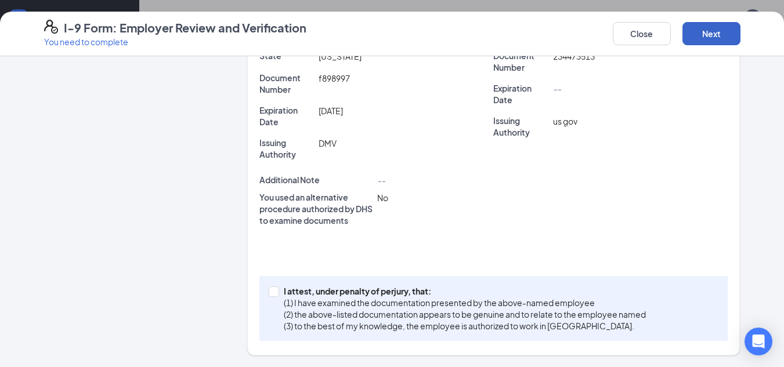
scroll to position [356, 0]
click at [269, 295] on span at bounding box center [274, 292] width 10 height 10
click at [269, 295] on input "I attest, under penalty of [PERSON_NAME], that: (1) I have examined the documen…" at bounding box center [273, 291] width 8 height 8
checkbox input "true"
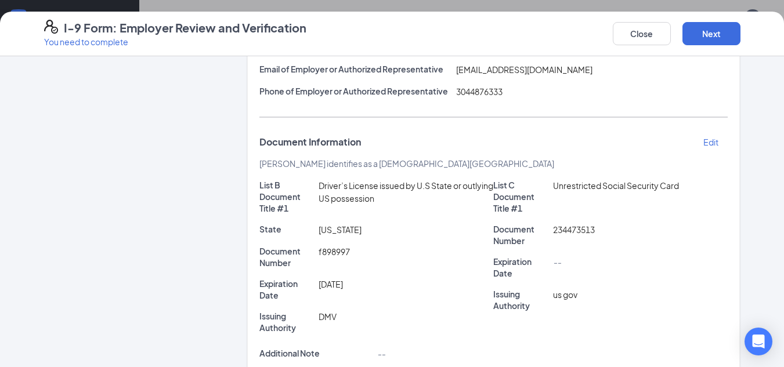
scroll to position [182, 0]
drag, startPoint x: 723, startPoint y: 29, endPoint x: 718, endPoint y: 37, distance: 9.7
click at [721, 34] on button "Next" at bounding box center [711, 33] width 58 height 23
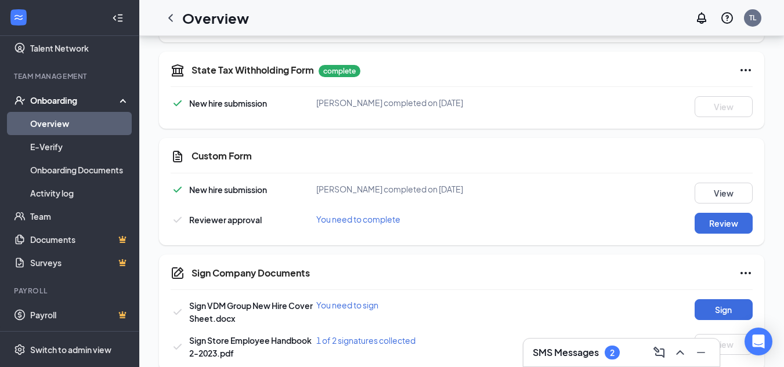
scroll to position [568, 0]
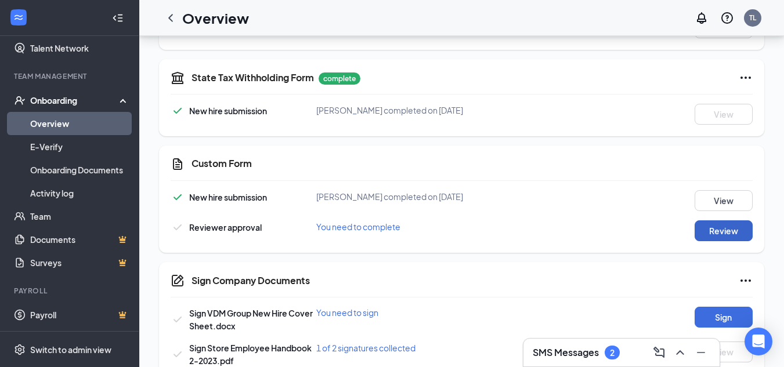
click at [716, 233] on button "Review" at bounding box center [723, 230] width 58 height 21
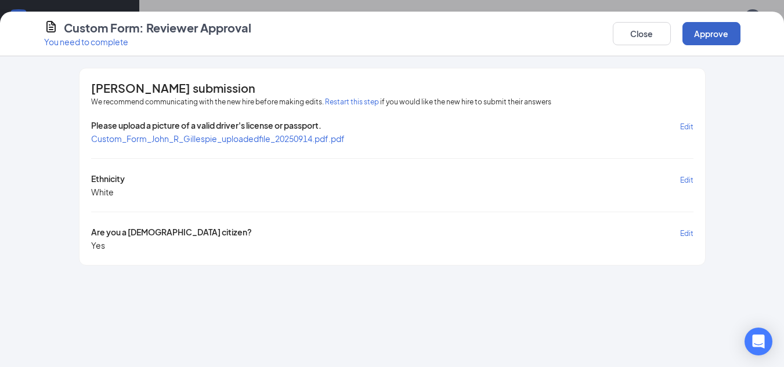
click at [693, 37] on button "Approve" at bounding box center [711, 33] width 58 height 23
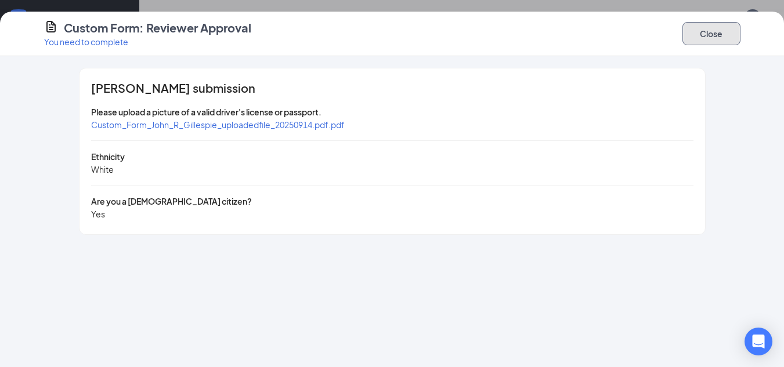
click at [720, 44] on button "Close" at bounding box center [711, 33] width 58 height 23
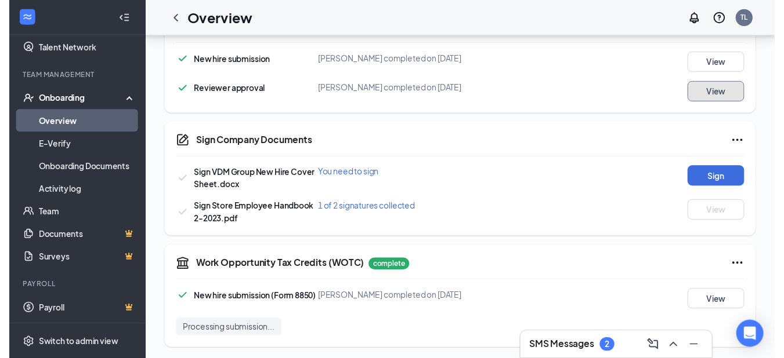
scroll to position [712, 0]
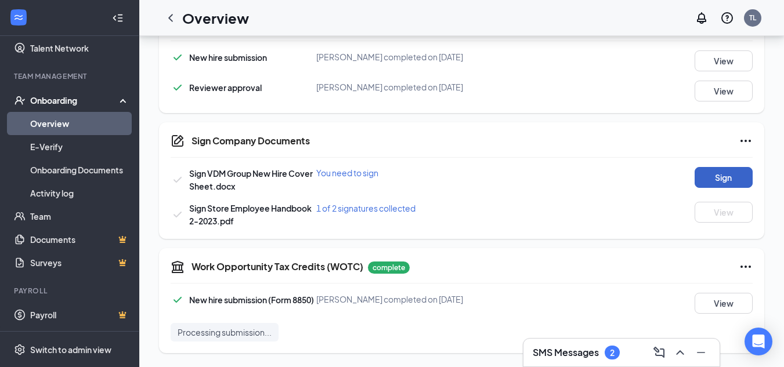
click at [708, 175] on button "Sign" at bounding box center [723, 177] width 58 height 21
click at [704, 179] on button "View" at bounding box center [723, 177] width 58 height 21
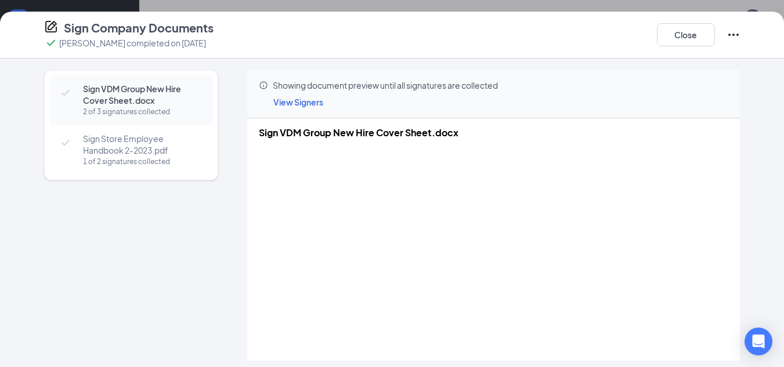
scroll to position [596, 0]
click at [671, 39] on button "Close" at bounding box center [686, 34] width 58 height 23
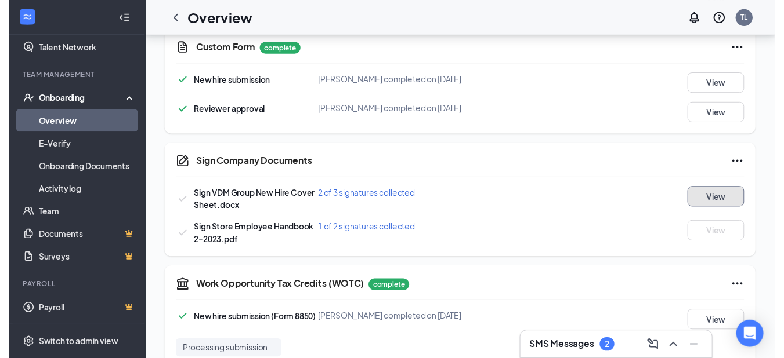
scroll to position [712, 0]
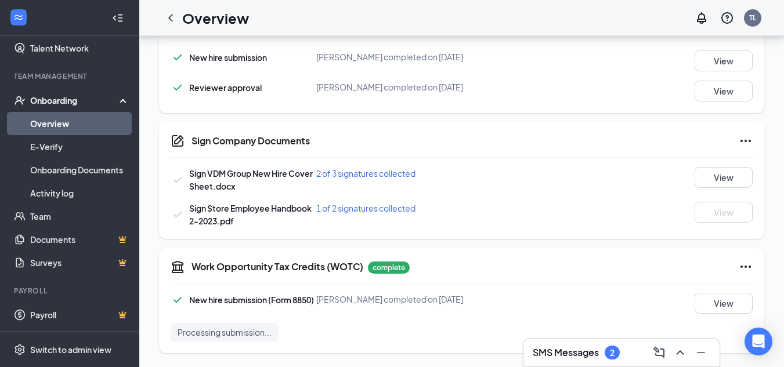
click at [367, 204] on span "1 of 2 signatures collected" at bounding box center [365, 208] width 99 height 10
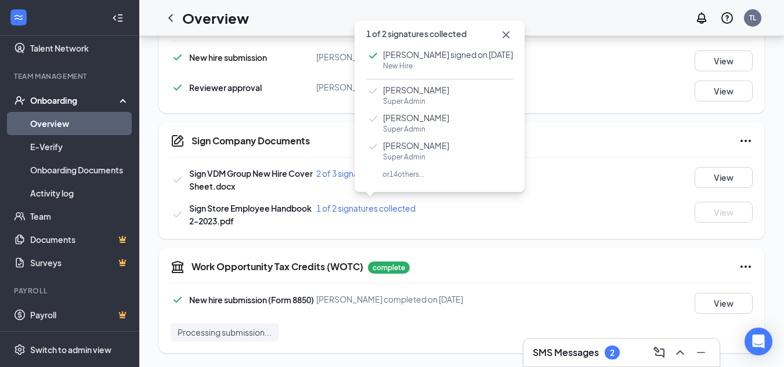
drag, startPoint x: 676, startPoint y: 229, endPoint x: 681, endPoint y: 224, distance: 7.4
click at [681, 225] on div "Sign Company Documents Sign VDM Group New Hire Cover Sheet.docx 2 of 3 signatur…" at bounding box center [461, 180] width 605 height 117
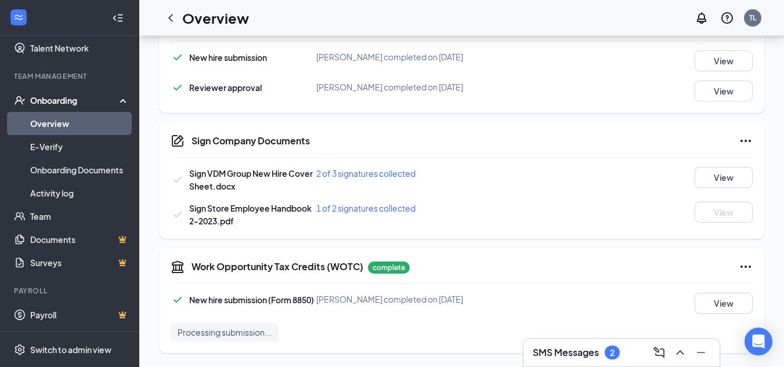
click at [335, 169] on span "2 of 3 signatures collected" at bounding box center [365, 173] width 99 height 10
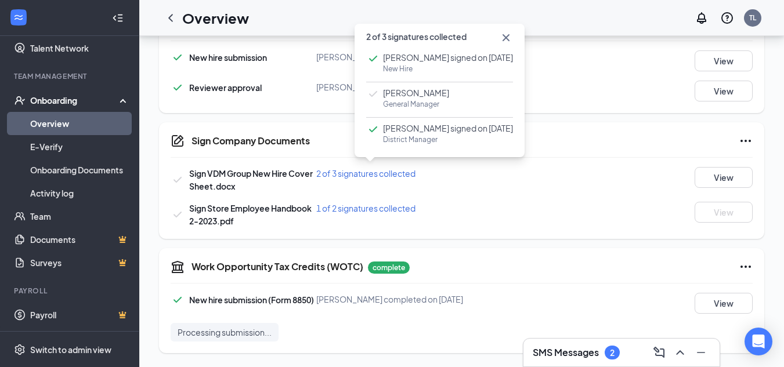
click at [525, 218] on div "Sign Store Employee Handbook 2-2023.pdf 1 of 2 signatures collected View" at bounding box center [462, 215] width 582 height 26
